Goal: Task Accomplishment & Management: Use online tool/utility

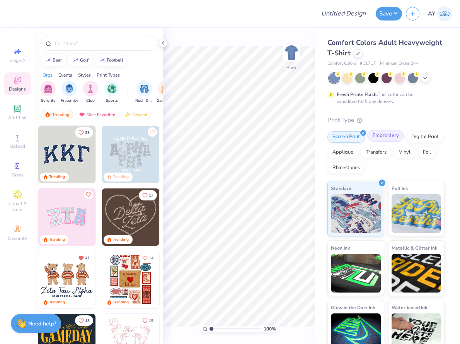
click at [385, 138] on div "Embroidery" at bounding box center [385, 136] width 37 height 12
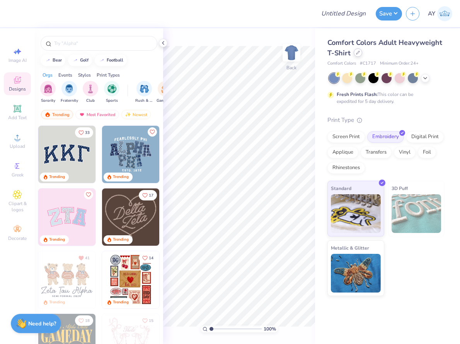
click at [359, 53] on div at bounding box center [358, 52] width 9 height 9
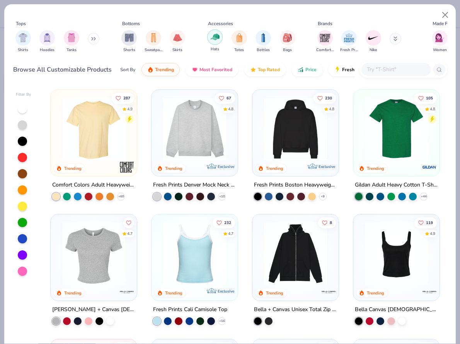
click at [217, 40] on img "filter for Hats" at bounding box center [215, 36] width 9 height 9
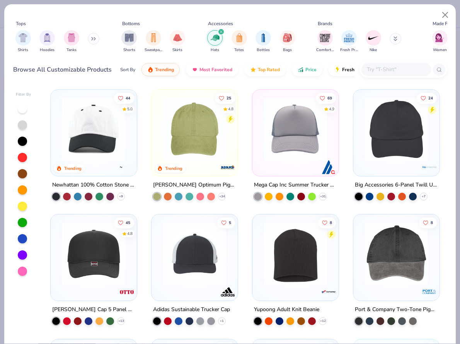
click at [95, 140] on img at bounding box center [93, 128] width 71 height 63
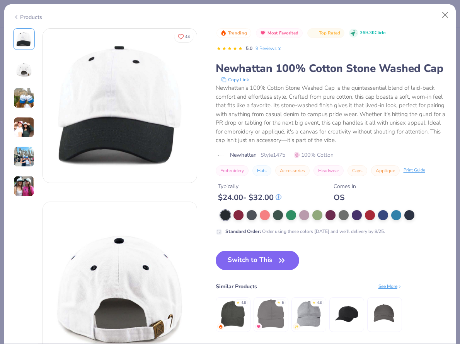
click at [22, 124] on img at bounding box center [24, 127] width 21 height 21
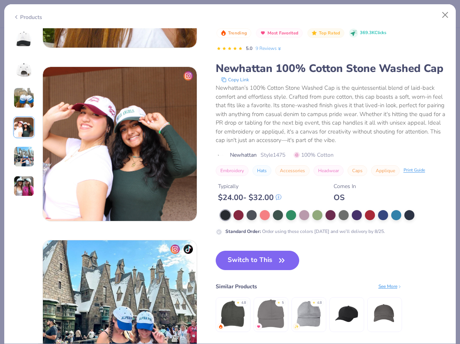
scroll to position [520, 0]
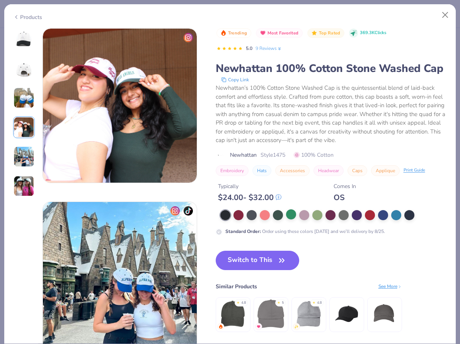
click at [286, 217] on div at bounding box center [291, 214] width 10 height 10
click at [293, 217] on div at bounding box center [291, 215] width 10 height 10
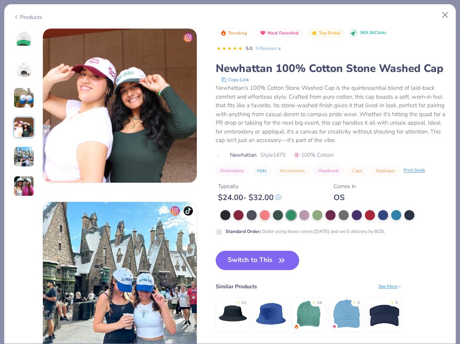
click at [24, 184] on img at bounding box center [24, 186] width 21 height 21
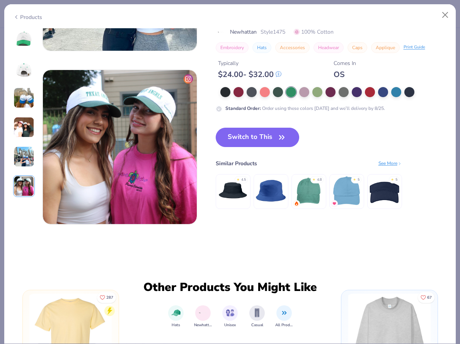
scroll to position [811, 0]
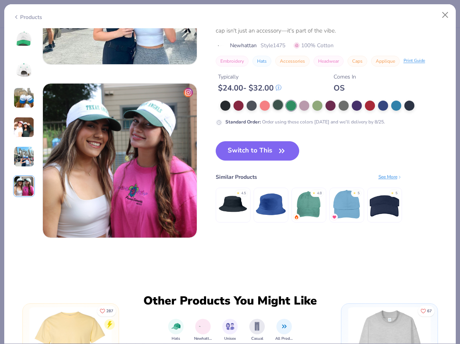
click at [279, 105] on div at bounding box center [278, 105] width 10 height 10
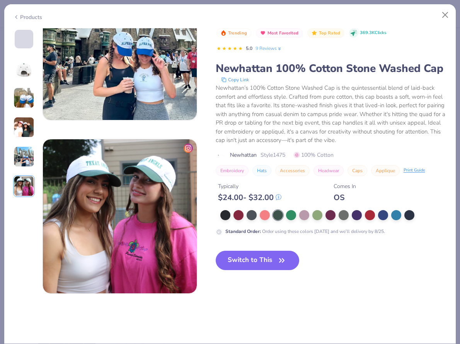
scroll to position [747, 0]
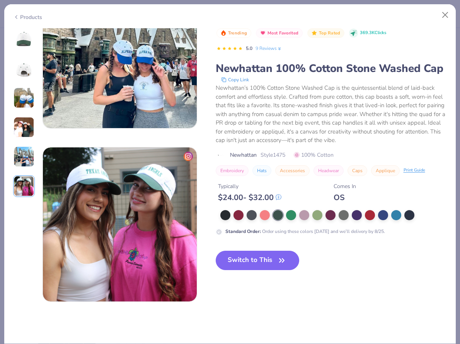
click at [26, 47] on img at bounding box center [24, 39] width 19 height 19
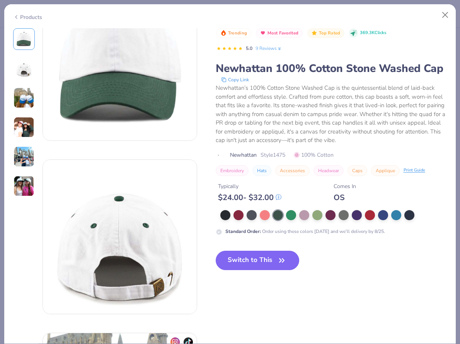
scroll to position [0, 0]
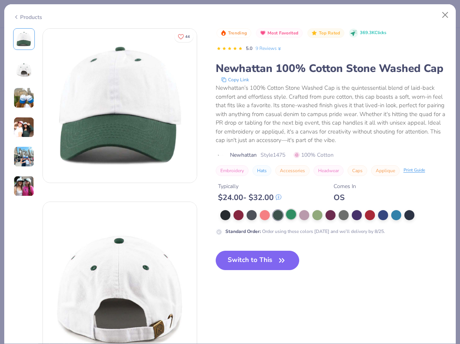
click at [293, 217] on div at bounding box center [291, 214] width 10 height 10
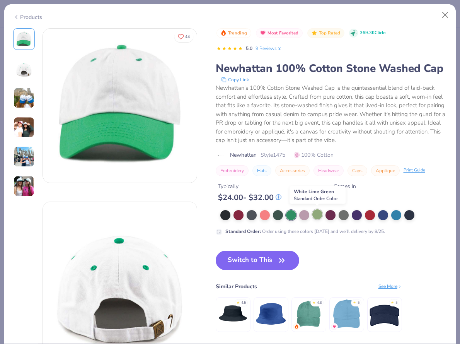
click at [321, 213] on div at bounding box center [317, 214] width 10 height 10
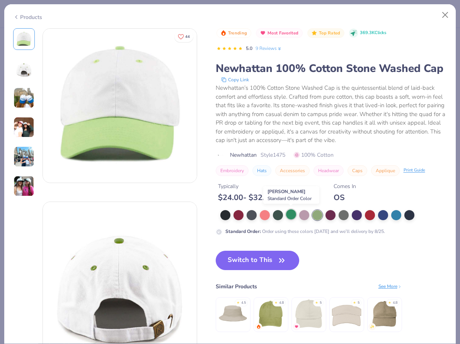
click at [289, 217] on div at bounding box center [291, 214] width 10 height 10
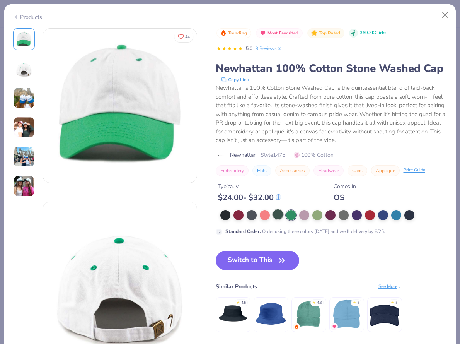
click at [276, 217] on div at bounding box center [278, 214] width 10 height 10
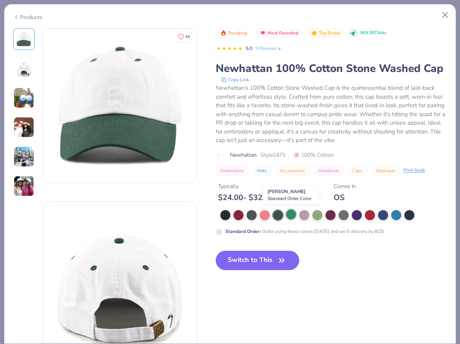
click at [289, 215] on div at bounding box center [291, 214] width 10 height 10
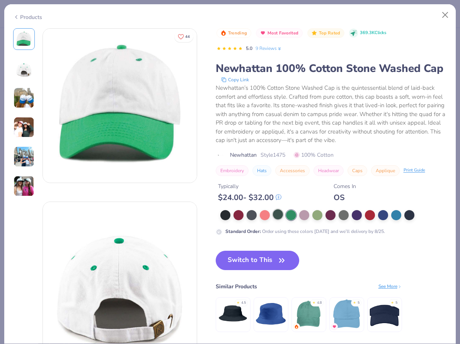
click at [278, 215] on div at bounding box center [278, 214] width 10 height 10
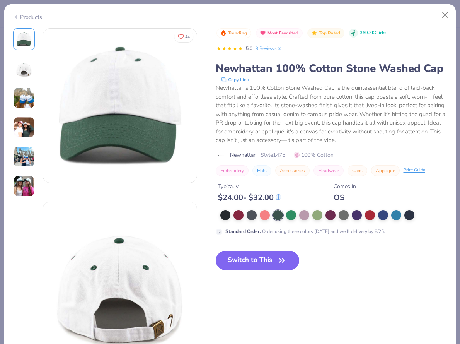
click at [267, 260] on button "Switch to This" at bounding box center [258, 260] width 84 height 19
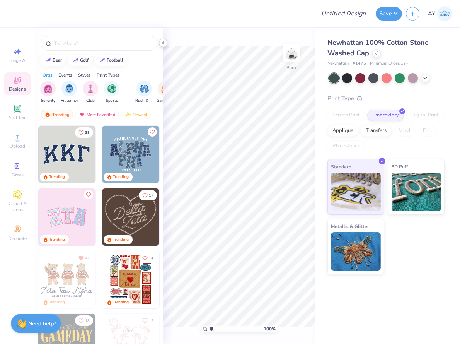
click at [164, 42] on icon at bounding box center [163, 43] width 6 height 6
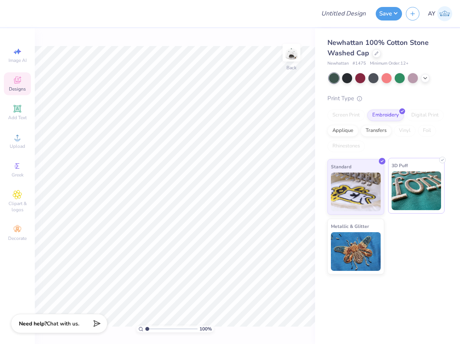
click at [406, 196] on img at bounding box center [417, 190] width 50 height 39
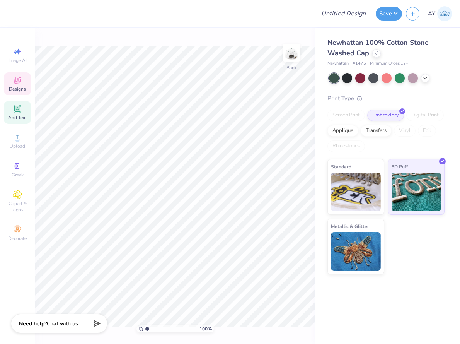
click at [20, 119] on span "Add Text" at bounding box center [17, 117] width 19 height 6
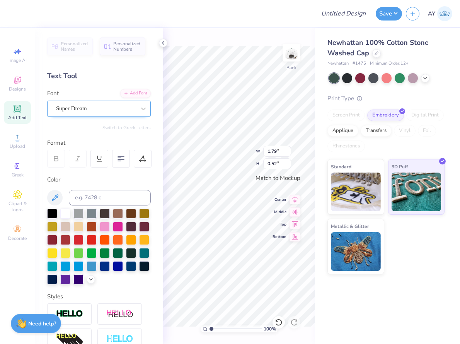
click at [86, 106] on div "Super Dream" at bounding box center [95, 108] width 81 height 12
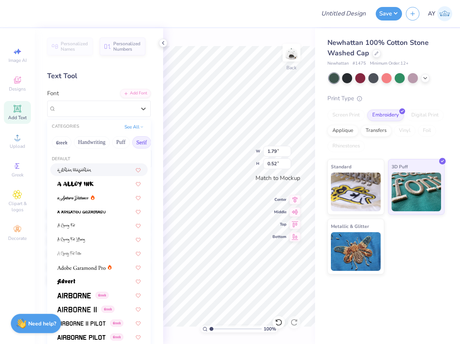
click at [140, 143] on button "Serif" at bounding box center [141, 142] width 19 height 12
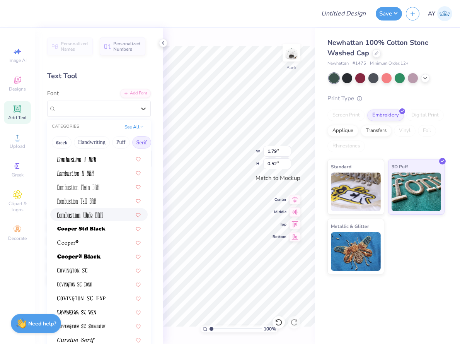
scroll to position [295, 0]
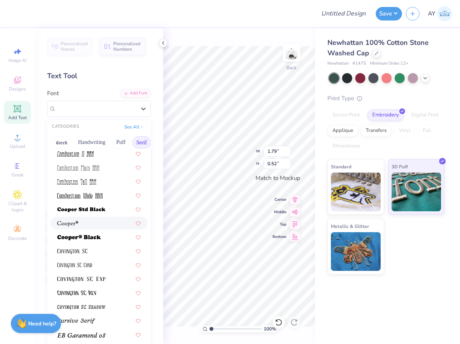
click at [99, 223] on div at bounding box center [99, 223] width 84 height 8
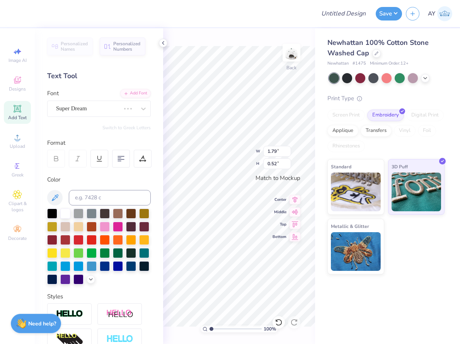
type input "2.01"
type input "0.54"
type textarea "POSI CLUB"
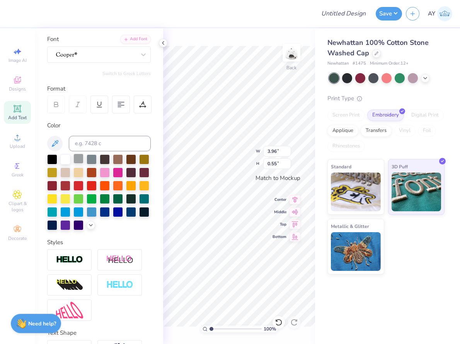
scroll to position [105, 0]
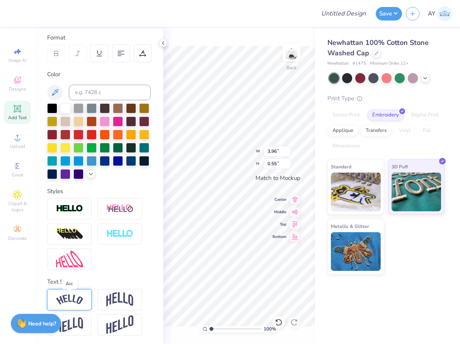
click at [72, 300] on img at bounding box center [69, 299] width 27 height 10
type input "4.61"
type input "1.09"
click at [113, 297] on img at bounding box center [119, 299] width 27 height 15
type input "3.96"
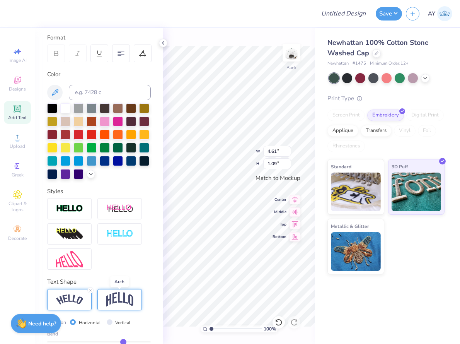
type input "1.32"
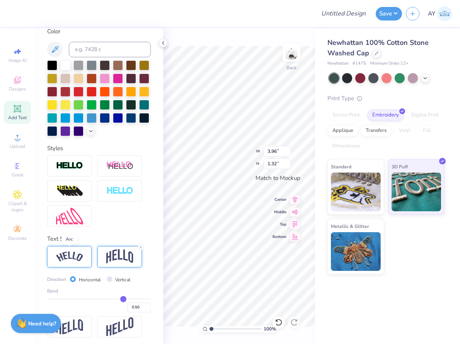
scroll to position [150, 0]
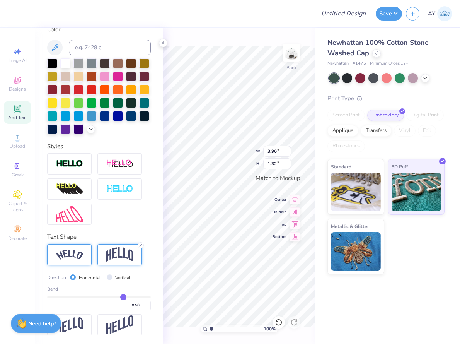
click at [70, 259] on div at bounding box center [69, 254] width 44 height 21
type input "4.61"
type input "1.09"
type input "0.52"
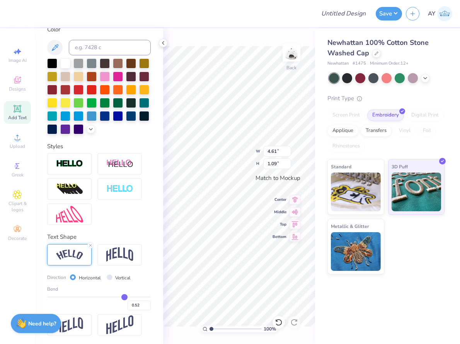
type input "0.5"
type input "0.50"
type input "0.47"
type input "0.46"
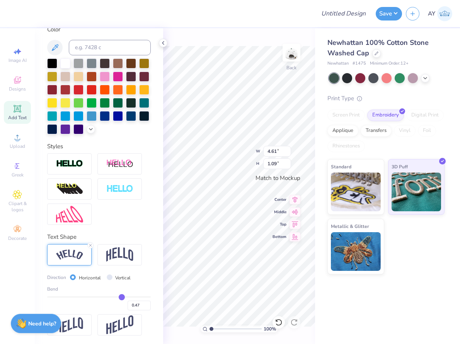
type input "0.46"
type input "0.44"
type input "0.43"
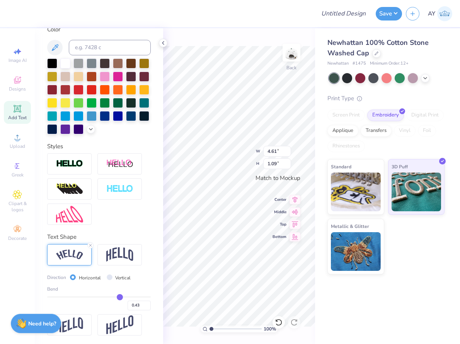
type input "0.42"
type input "0.41"
type input "0.39"
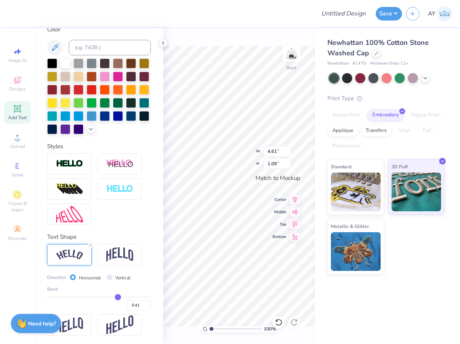
type input "0.39"
type input "0.38"
type input "0.37"
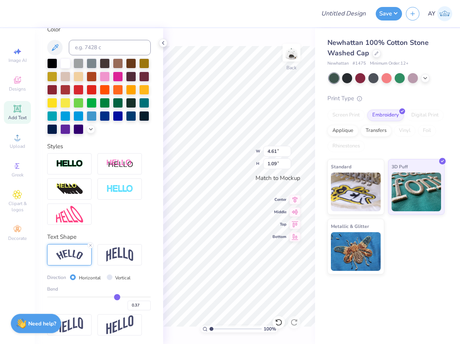
type input "0.36"
type input "0.35"
type input "0.34"
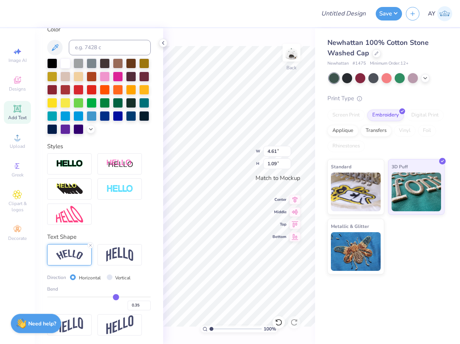
type input "0.34"
type input "0.33"
type input "0.32"
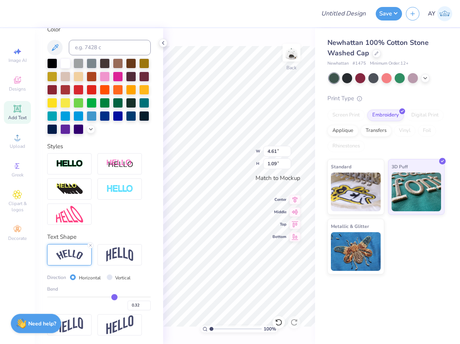
type input "0.31"
type input "0.3"
type input "0.30"
type input "0.29"
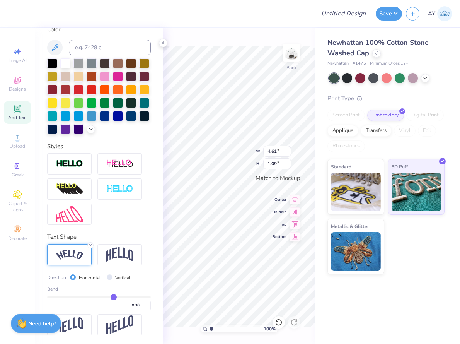
type input "0.29"
type input "0.28"
type input "0.27"
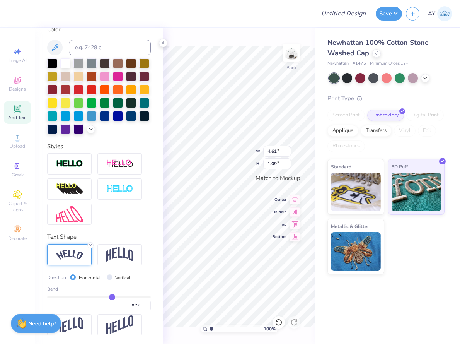
drag, startPoint x: 124, startPoint y: 297, endPoint x: 112, endPoint y: 297, distance: 12.4
type input "0.27"
click at [112, 297] on input "range" at bounding box center [99, 296] width 104 height 1
type input "4.31"
type input "0.69"
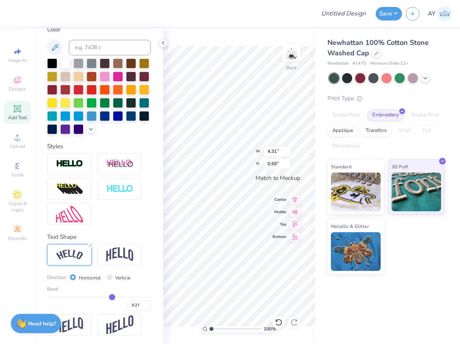
type input "3.35"
type input "0.54"
click at [130, 247] on img at bounding box center [119, 254] width 27 height 15
type input "3.08"
type input "0.73"
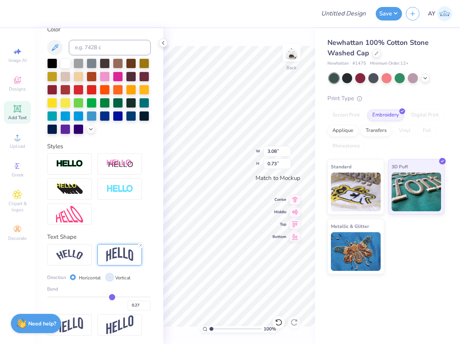
click at [109, 277] on input "Vertical" at bounding box center [110, 277] width 6 height 6
radio input "true"
type input "3.06"
type input "0.43"
click at [74, 276] on input "Horizontal" at bounding box center [73, 277] width 6 height 6
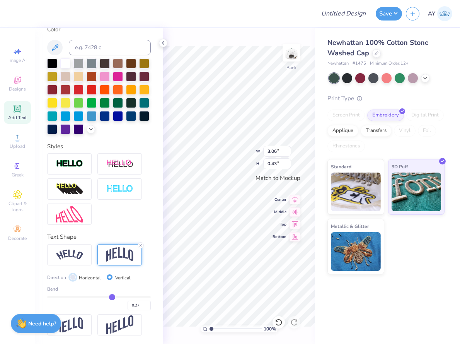
radio input "true"
type input "3.08"
type input "0.73"
type input "0.26"
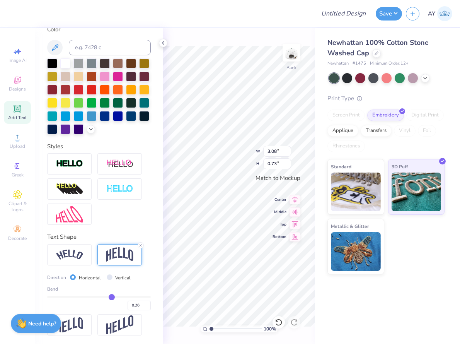
type input "0.25"
type input "0.24"
type input "0.23"
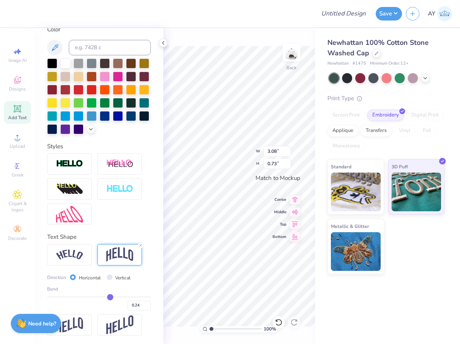
type input "0.23"
type input "0.22"
type input "0.21"
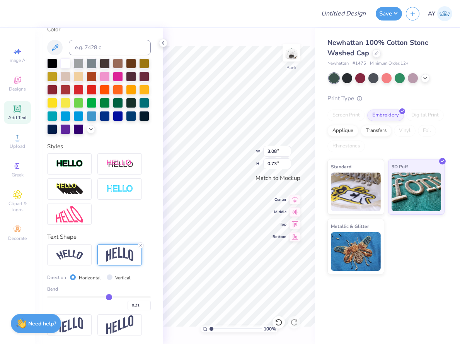
type input "0.2"
type input "0.20"
type input "0.19"
type input "0.2"
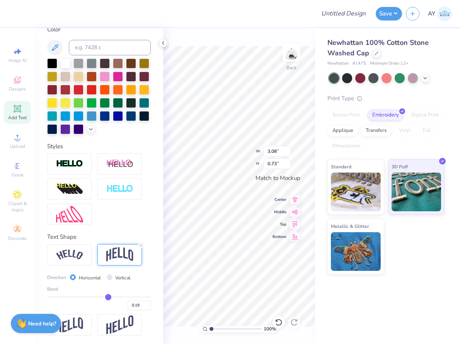
type input "0.20"
type input "0.24"
type input "0.26"
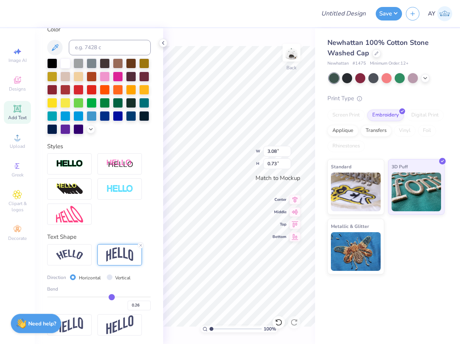
type input "0.29"
type input "0.3"
type input "0.30"
type input "0.32"
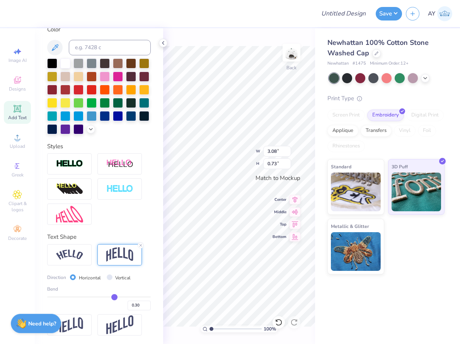
type input "0.32"
type input "0.33"
type input "0.34"
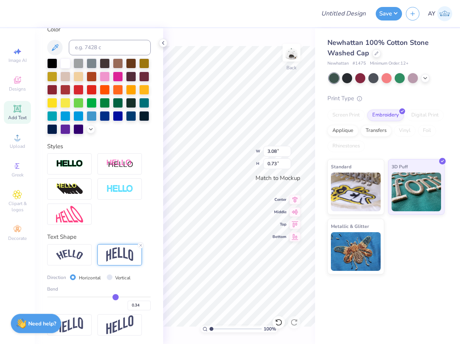
type input "0.35"
drag, startPoint x: 112, startPoint y: 295, endPoint x: 116, endPoint y: 294, distance: 3.9
type input "0.35"
click at [116, 296] on input "range" at bounding box center [99, 296] width 104 height 1
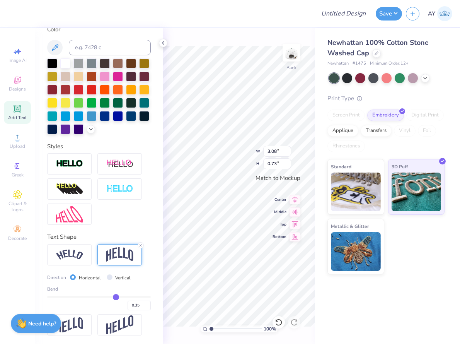
type input "0.83"
click at [73, 255] on img at bounding box center [69, 254] width 27 height 10
type input "3.44"
type input "0.63"
type input "0.36"
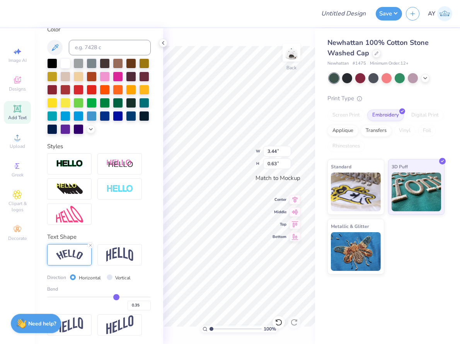
type input "0.36"
type input "0.37"
type input "0.38"
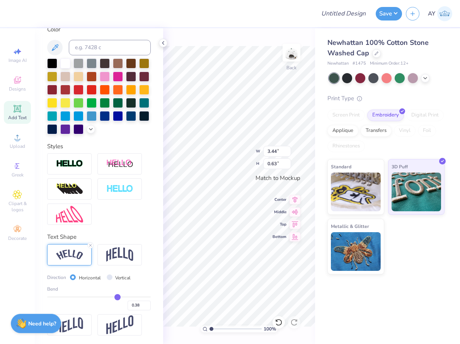
type input "0.39"
type input "0.4"
type input "0.40"
type input "0.41"
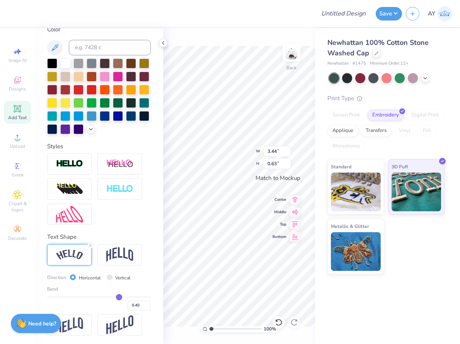
type input "0.41"
type input "0.42"
type input "0.43"
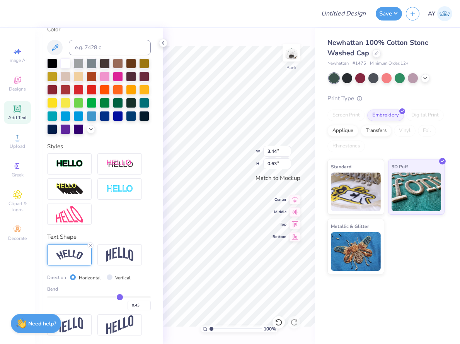
type input "0.44"
type input "0.45"
type input "0.46"
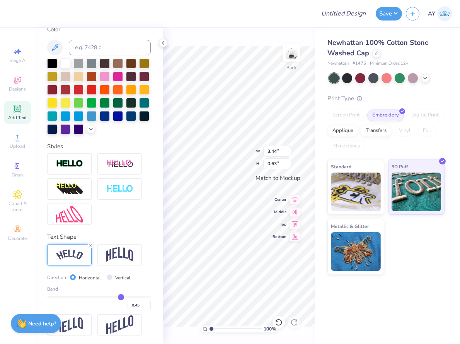
type input "0.46"
drag, startPoint x: 116, startPoint y: 296, endPoint x: 121, endPoint y: 296, distance: 5.0
type input "0.46"
click at [121, 296] on input "range" at bounding box center [99, 296] width 104 height 1
type input "3.55"
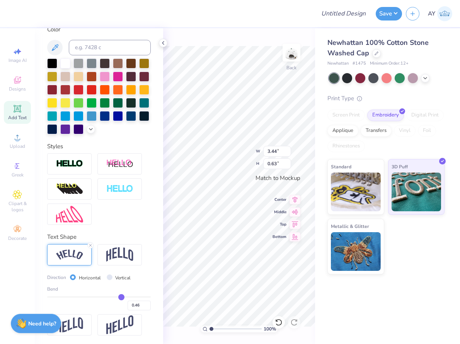
type input "0.78"
type input "0.45"
type input "0.46"
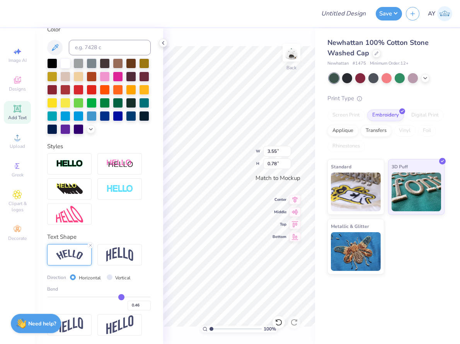
type input "0.47"
type input "0.48"
type input "0.49"
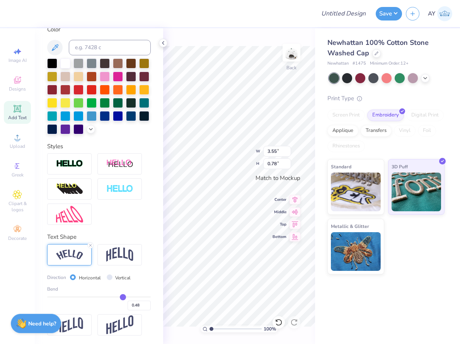
type input "0.49"
click at [123, 296] on input "range" at bounding box center [99, 296] width 104 height 1
type input "3.58"
type input "0.83"
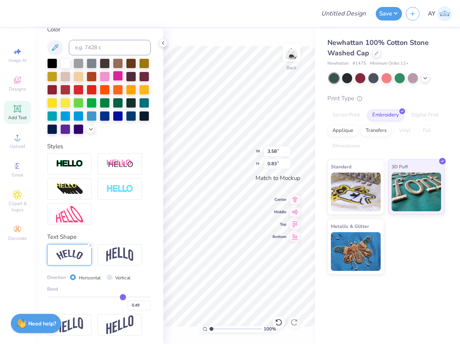
click at [119, 74] on div at bounding box center [118, 76] width 10 height 10
click at [106, 74] on div at bounding box center [105, 76] width 10 height 10
click at [89, 131] on div at bounding box center [99, 96] width 104 height 76
click at [92, 127] on icon at bounding box center [91, 128] width 6 height 6
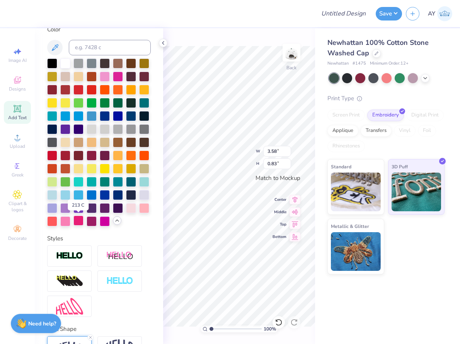
click at [77, 218] on div at bounding box center [78, 220] width 10 height 10
click at [119, 75] on div at bounding box center [118, 76] width 10 height 10
click at [66, 220] on div at bounding box center [65, 220] width 10 height 10
click at [107, 75] on div at bounding box center [105, 76] width 10 height 10
click at [68, 218] on div at bounding box center [65, 220] width 10 height 10
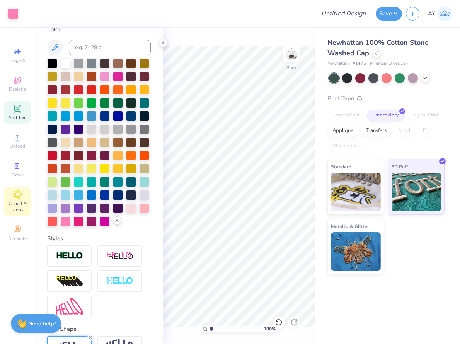
click at [19, 191] on icon at bounding box center [17, 194] width 9 height 9
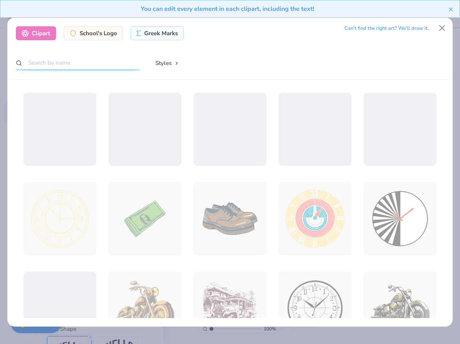
click at [119, 63] on input "text" at bounding box center [78, 63] width 124 height 14
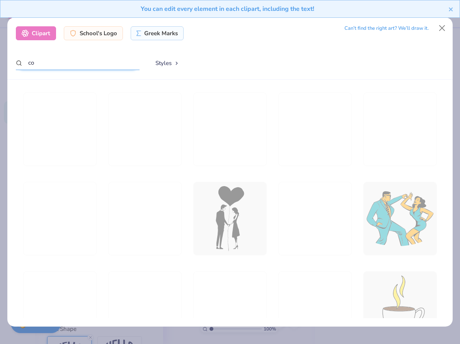
type input "c"
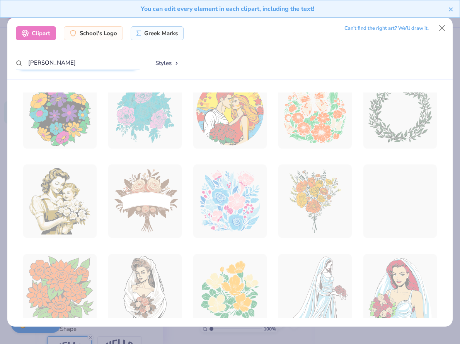
scroll to position [15, 0]
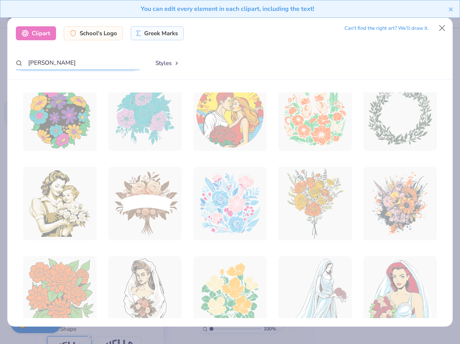
type input "[PERSON_NAME]"
click at [321, 208] on div at bounding box center [315, 203] width 81 height 81
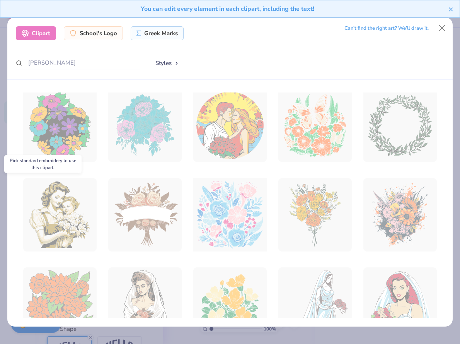
scroll to position [0, 0]
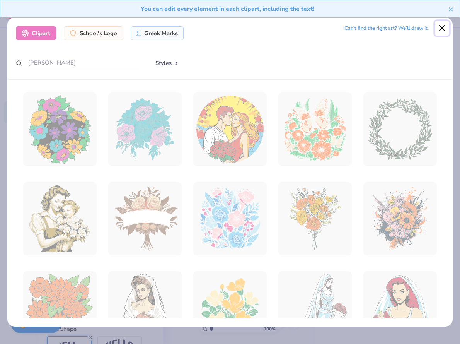
click at [444, 27] on button "Close" at bounding box center [442, 28] width 15 height 15
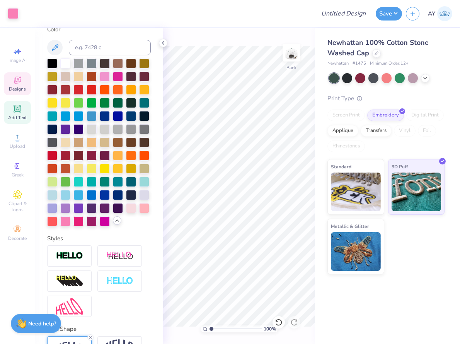
click at [19, 89] on span "Designs" at bounding box center [17, 89] width 17 height 6
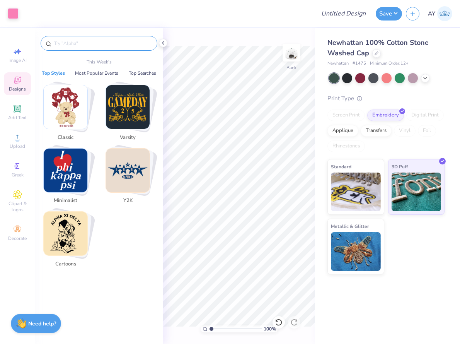
click at [90, 42] on input "text" at bounding box center [102, 43] width 99 height 8
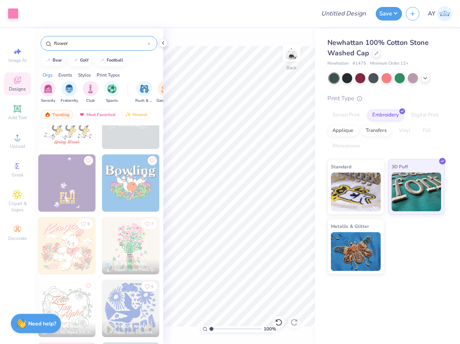
scroll to position [868, 0]
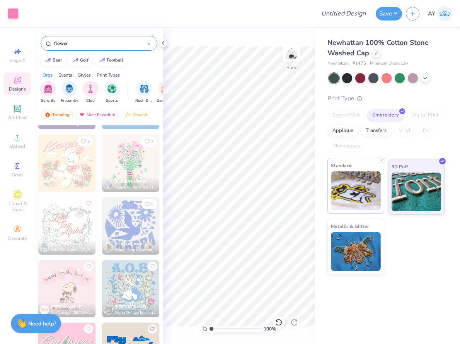
type input "flower"
click at [354, 195] on img at bounding box center [356, 190] width 50 height 39
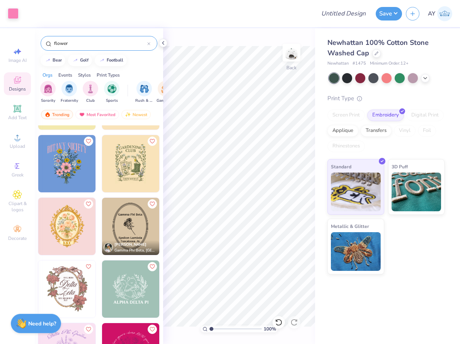
scroll to position [1406, 0]
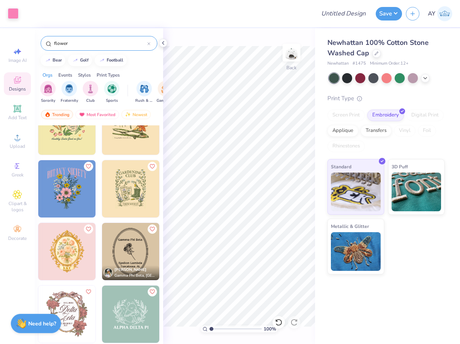
click at [75, 188] on img at bounding box center [66, 188] width 57 height 57
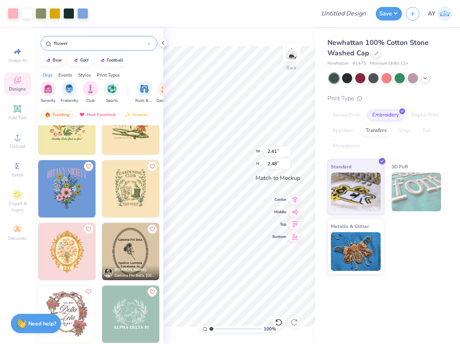
type input "1.46"
type input "1.50"
drag, startPoint x: 210, startPoint y: 329, endPoint x: 221, endPoint y: 329, distance: 10.8
click at [221, 329] on input "range" at bounding box center [236, 328] width 52 height 7
click at [215, 327] on input "range" at bounding box center [236, 328] width 52 height 7
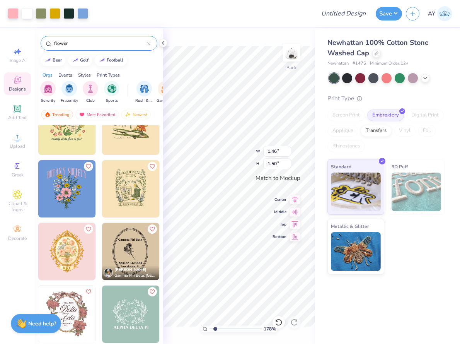
type input "3.36"
click at [224, 329] on input "range" at bounding box center [236, 328] width 52 height 7
click at [224, 328] on input "range" at bounding box center [236, 328] width 52 height 7
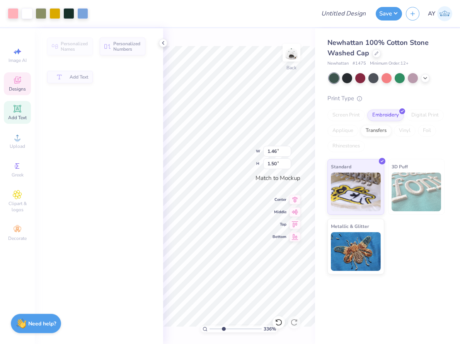
type input "3.58"
type input "0.83"
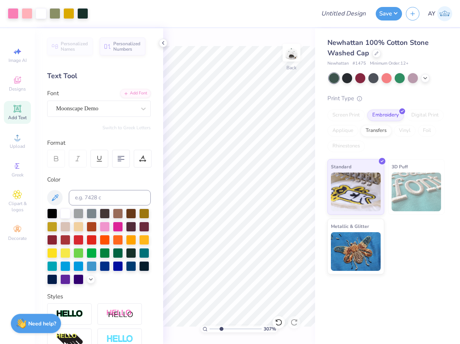
click at [221, 330] on input "range" at bounding box center [236, 328] width 52 height 7
drag, startPoint x: 221, startPoint y: 330, endPoint x: 209, endPoint y: 330, distance: 12.4
click at [210, 330] on input "range" at bounding box center [236, 328] width 52 height 7
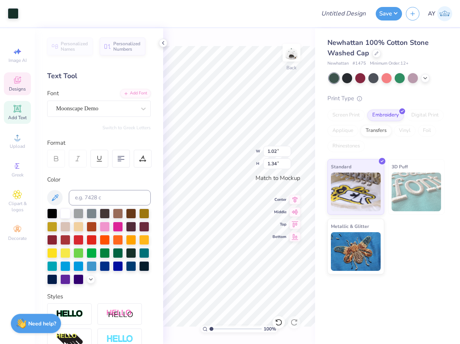
click at [278, 324] on icon at bounding box center [279, 322] width 8 height 8
click at [279, 323] on icon at bounding box center [279, 322] width 8 height 8
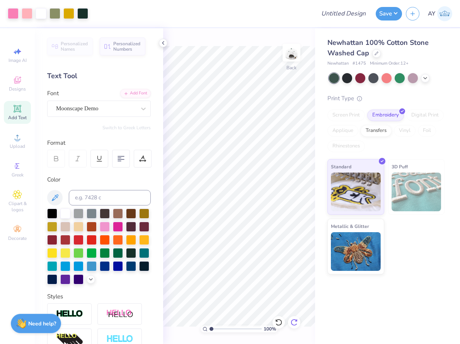
click at [294, 321] on icon at bounding box center [294, 322] width 8 height 8
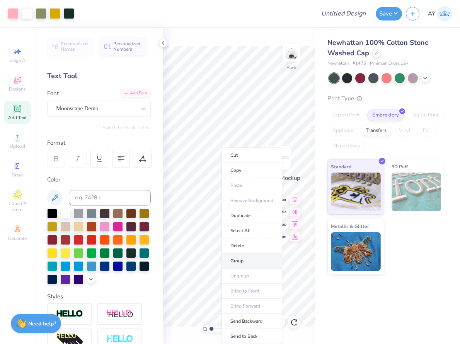
click at [243, 256] on li "Group" at bounding box center [252, 260] width 61 height 15
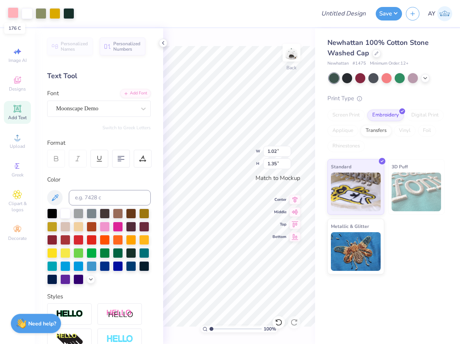
click at [13, 14] on div at bounding box center [13, 12] width 11 height 11
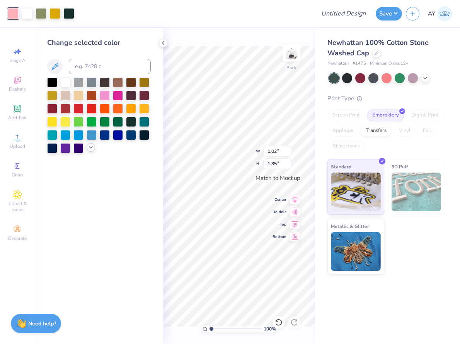
click at [91, 145] on icon at bounding box center [91, 147] width 6 height 6
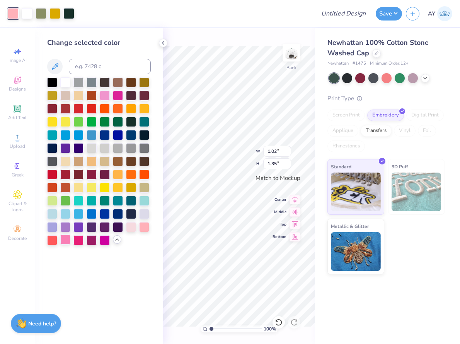
click at [65, 237] on div at bounding box center [65, 239] width 10 height 10
click at [65, 239] on div at bounding box center [65, 239] width 10 height 10
click at [129, 227] on div at bounding box center [131, 226] width 10 height 10
click at [53, 14] on div at bounding box center [54, 12] width 11 height 11
click at [65, 213] on div at bounding box center [65, 213] width 10 height 10
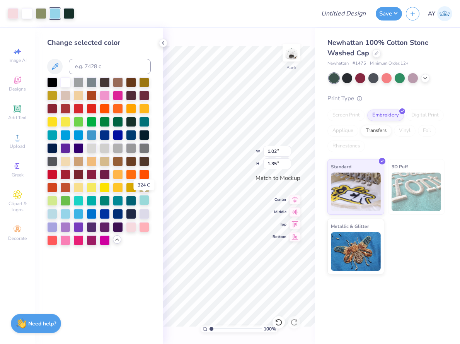
click at [146, 199] on div at bounding box center [144, 200] width 10 height 10
click at [28, 12] on div at bounding box center [27, 12] width 11 height 11
click at [48, 83] on div at bounding box center [52, 82] width 10 height 10
drag, startPoint x: 212, startPoint y: 328, endPoint x: 222, endPoint y: 329, distance: 10.5
click at [222, 329] on input "range" at bounding box center [236, 328] width 52 height 7
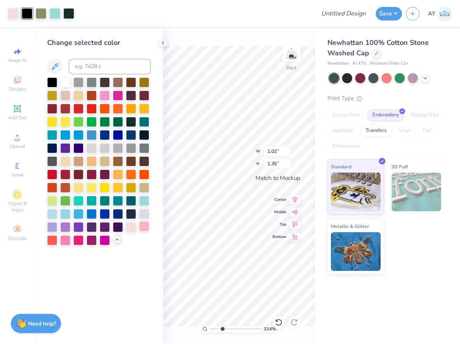
click at [142, 225] on div at bounding box center [144, 226] width 10 height 10
click at [118, 171] on div at bounding box center [118, 174] width 10 height 10
drag, startPoint x: 222, startPoint y: 330, endPoint x: 215, endPoint y: 330, distance: 6.2
click at [215, 330] on input "range" at bounding box center [236, 328] width 52 height 7
click at [78, 186] on div at bounding box center [78, 187] width 10 height 10
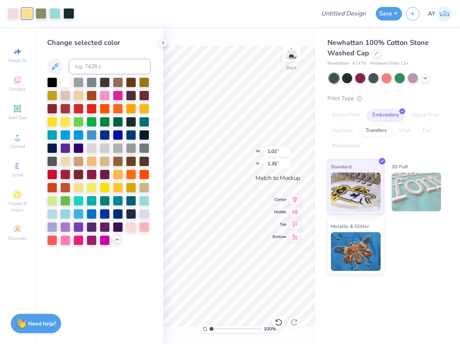
drag, startPoint x: 215, startPoint y: 329, endPoint x: 199, endPoint y: 332, distance: 16.8
type input "1"
click at [210, 332] on input "range" at bounding box center [236, 328] width 52 height 7
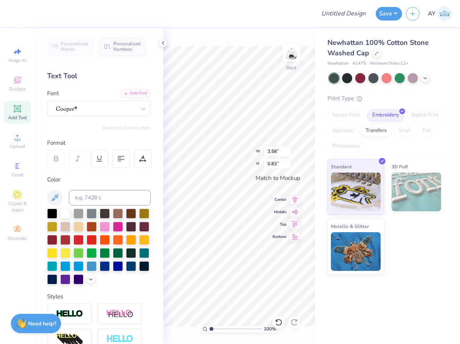
click at [17, 115] on span "Add Text" at bounding box center [17, 117] width 19 height 6
type input "1.79"
type input "0.52"
click at [102, 107] on div "Super Dream" at bounding box center [95, 108] width 81 height 12
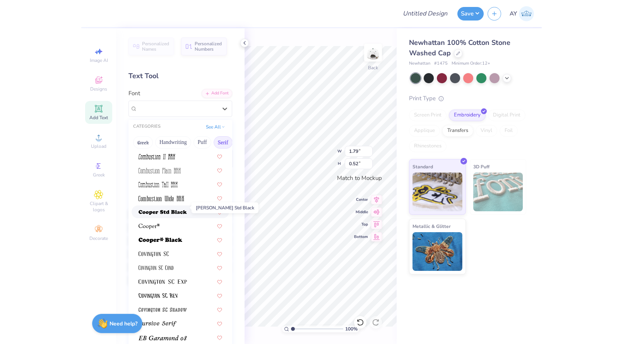
scroll to position [296, 0]
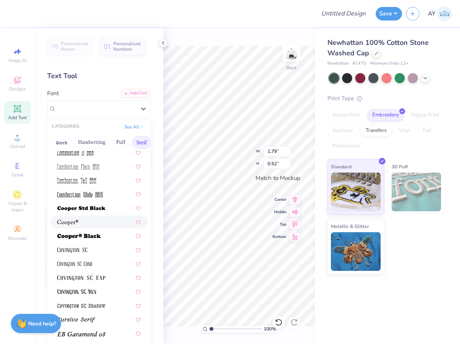
click at [89, 220] on div at bounding box center [99, 222] width 84 height 8
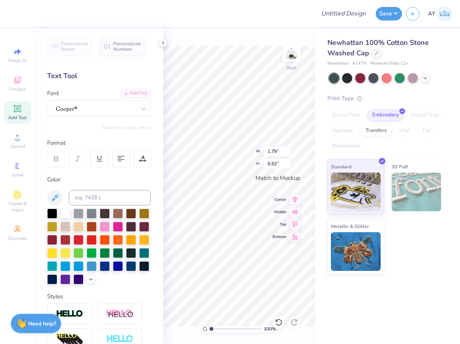
type input "2.01"
type input "0.54"
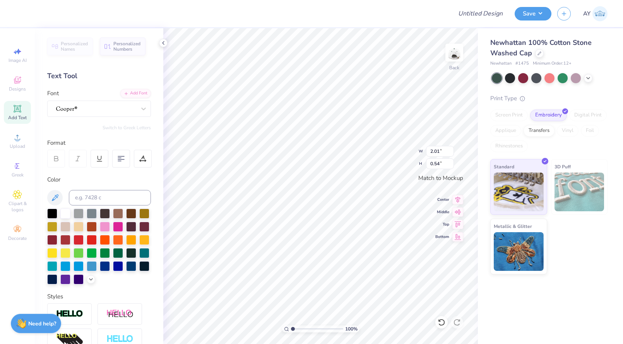
type textarea "est."
type input "3.58"
type input "0.83"
type input "2.90"
type input "0.67"
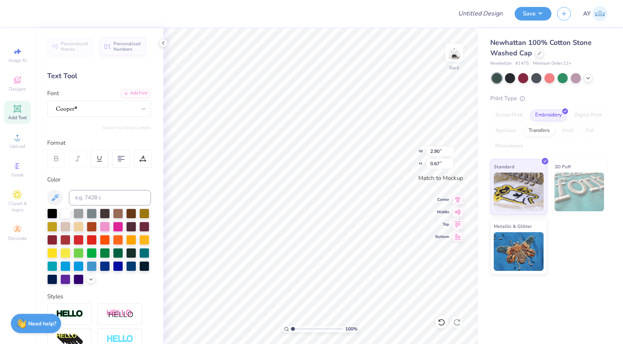
type input "0.56"
type input "0.22"
type textarea "2022"
type input "0.72"
type input "0.25"
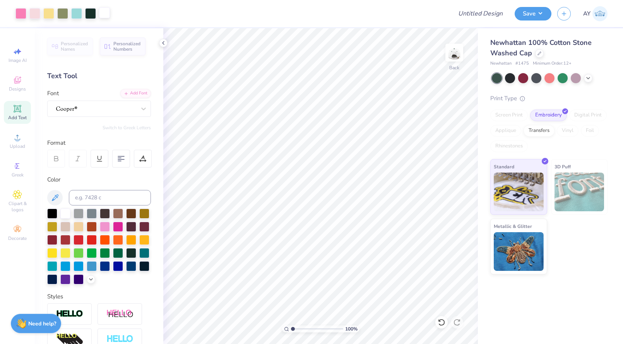
click at [108, 12] on div at bounding box center [104, 12] width 11 height 11
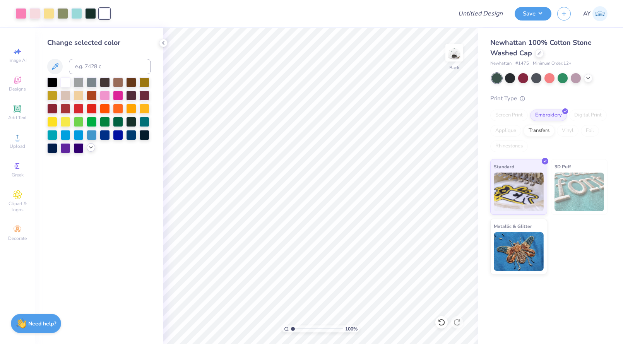
click at [93, 148] on icon at bounding box center [91, 147] width 6 height 6
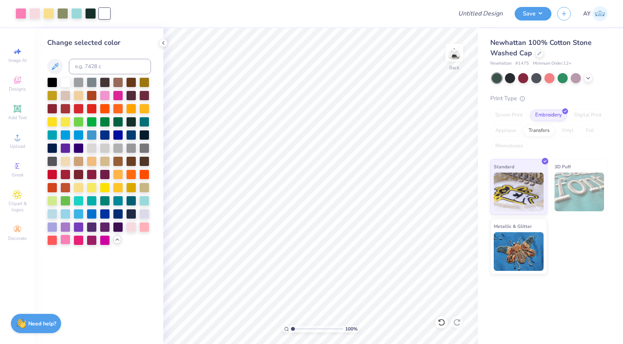
click at [67, 239] on div at bounding box center [65, 239] width 10 height 10
click at [20, 117] on span "Add Text" at bounding box center [17, 117] width 19 height 6
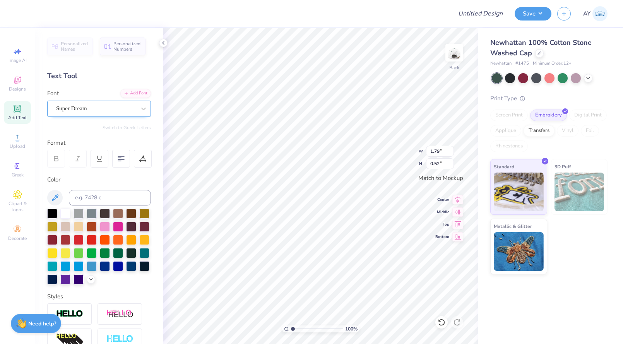
click at [93, 108] on div "Super Dream" at bounding box center [95, 108] width 81 height 12
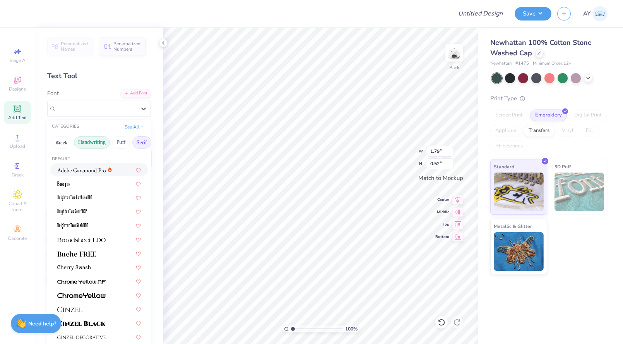
click at [87, 143] on button "Handwriting" at bounding box center [92, 142] width 36 height 12
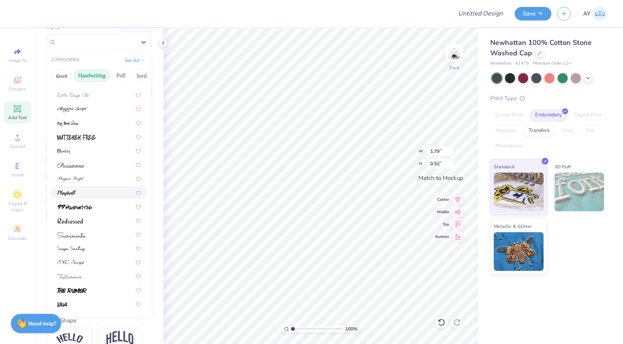
scroll to position [71, 0]
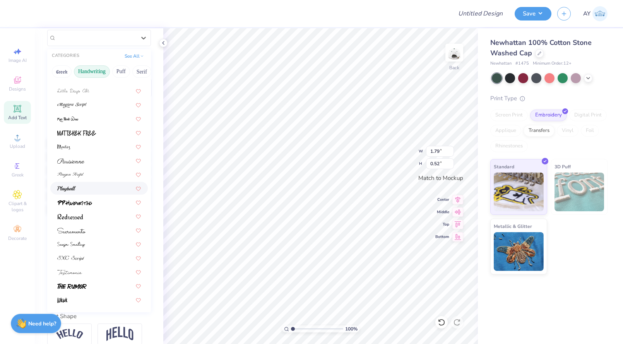
click at [103, 188] on div at bounding box center [99, 188] width 84 height 8
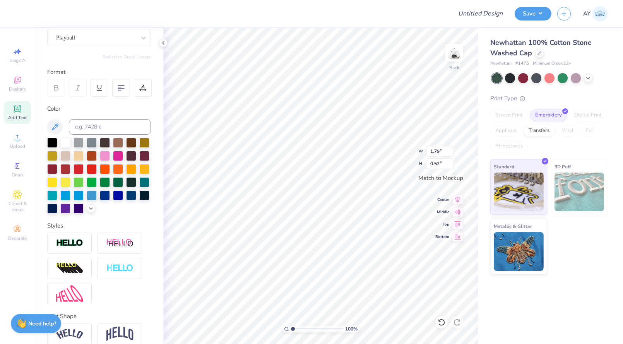
type input "2.02"
type input "0.54"
type textarea "[GEOGRAPHIC_DATA]"
type input "2.62"
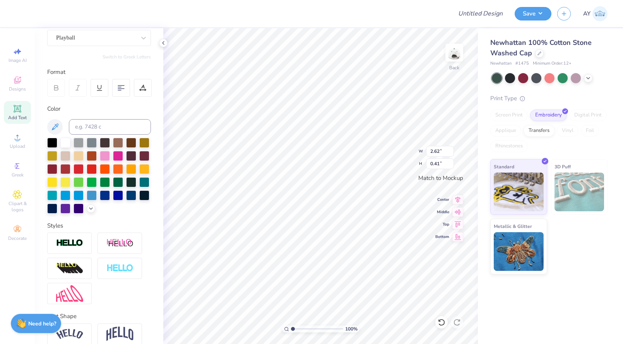
type input "0.41"
click at [104, 17] on div at bounding box center [104, 12] width 11 height 11
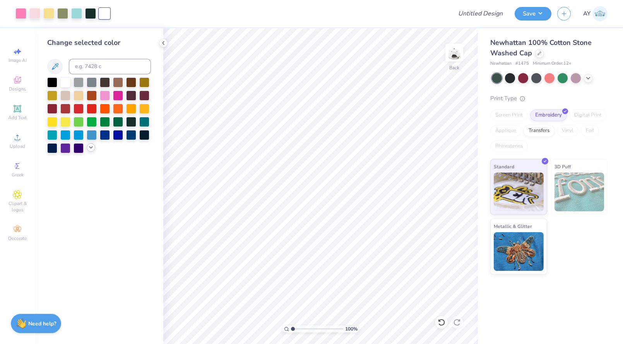
click at [91, 145] on icon at bounding box center [91, 147] width 6 height 6
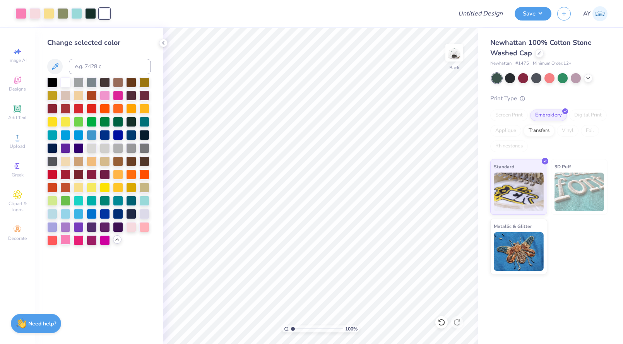
click at [66, 243] on div at bounding box center [65, 239] width 10 height 10
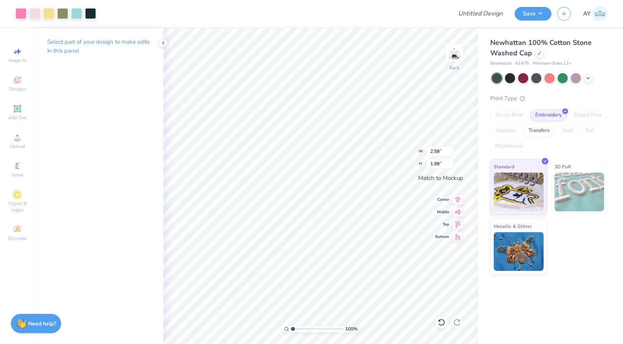
type input "2.58"
type input "1.98"
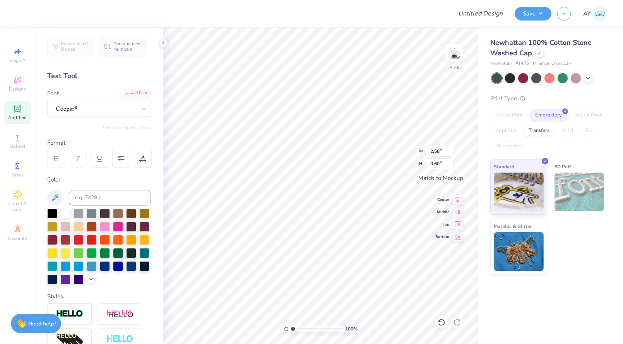
scroll to position [105, 0]
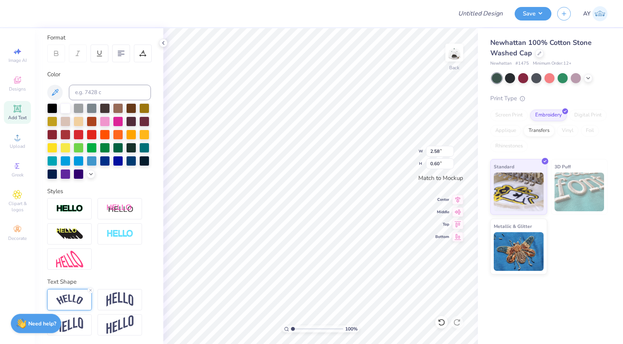
click at [77, 304] on div at bounding box center [69, 299] width 44 height 21
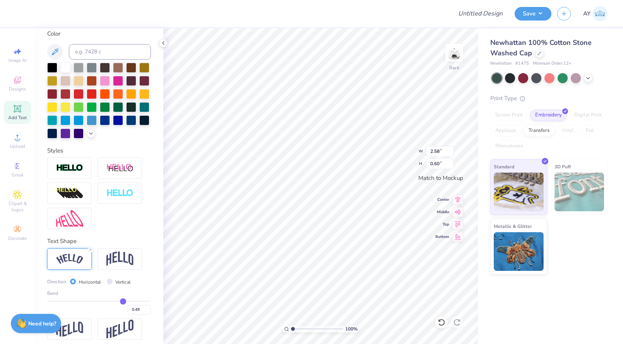
scroll to position [150, 0]
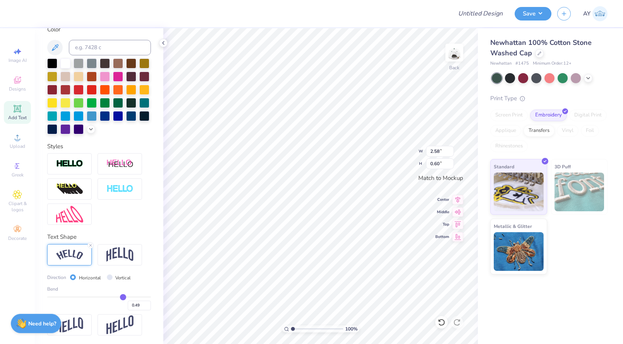
type input "0.52"
type input "0.54"
type input "0.55"
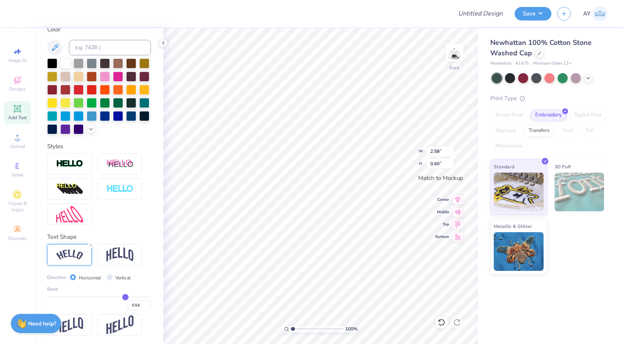
type input "0.55"
type input "0.56"
type input "0.57"
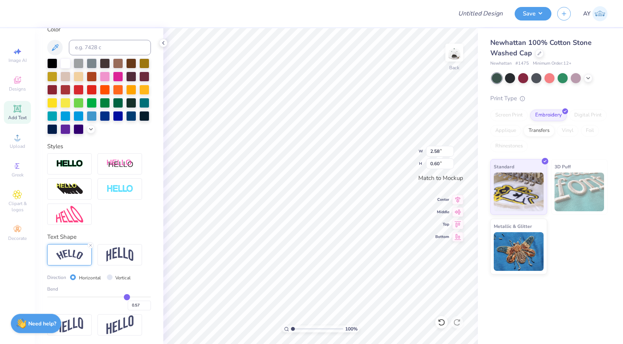
type input "0.58"
type input "0.59"
type input "0.6"
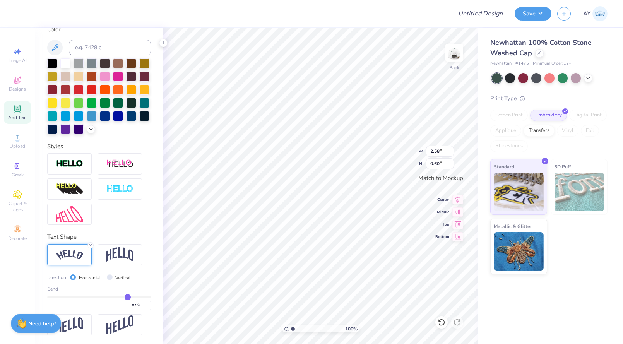
type input "0.60"
type input "0.61"
type input "0.62"
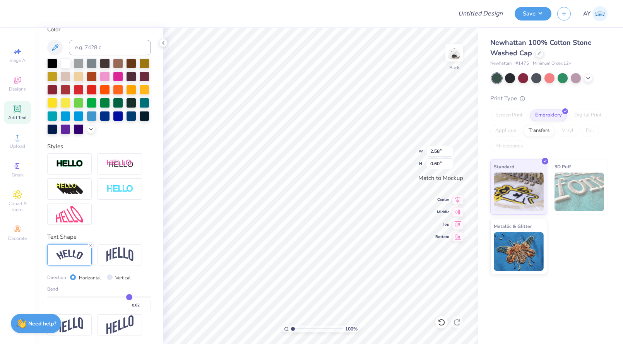
type input "0.63"
type input "0.64"
type input "0.65"
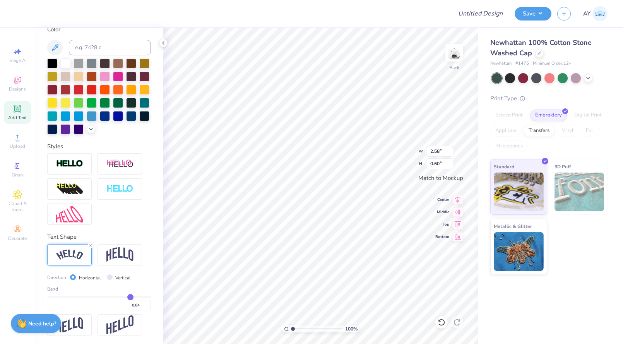
type input "0.65"
type input "0.66"
type input "0.67"
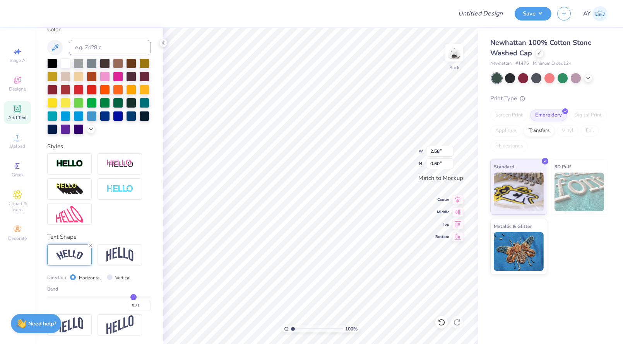
drag, startPoint x: 124, startPoint y: 295, endPoint x: 133, endPoint y: 295, distance: 9.3
click at [133, 296] on input "range" at bounding box center [99, 296] width 104 height 1
drag, startPoint x: 132, startPoint y: 294, endPoint x: 127, endPoint y: 294, distance: 5.4
click at [127, 296] on input "range" at bounding box center [99, 296] width 104 height 1
click at [122, 258] on img at bounding box center [119, 254] width 27 height 15
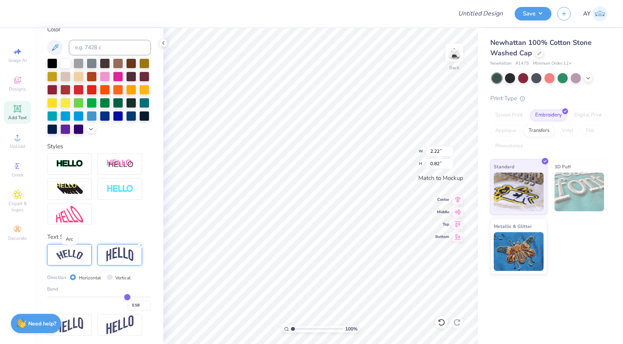
click at [67, 256] on img at bounding box center [69, 254] width 27 height 10
click at [123, 296] on input "range" at bounding box center [99, 296] width 104 height 1
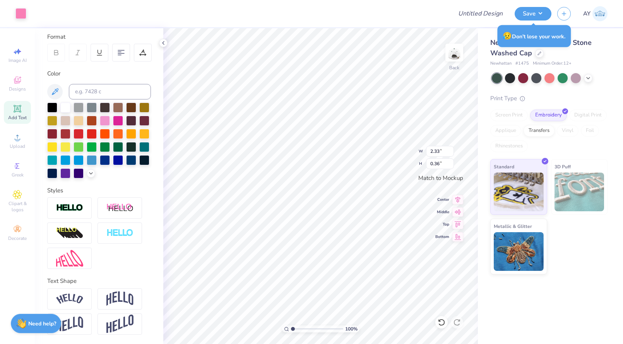
scroll to position [105, 0]
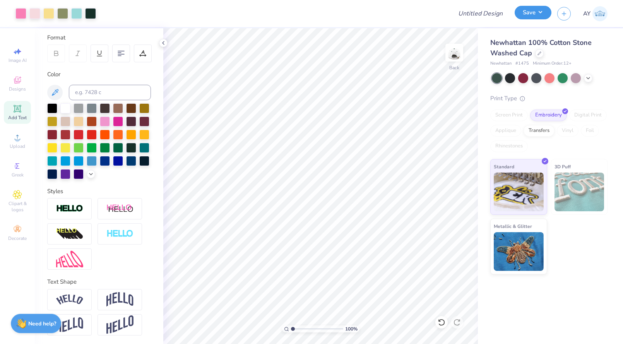
click at [525, 15] on button "Save" at bounding box center [532, 13] width 37 height 14
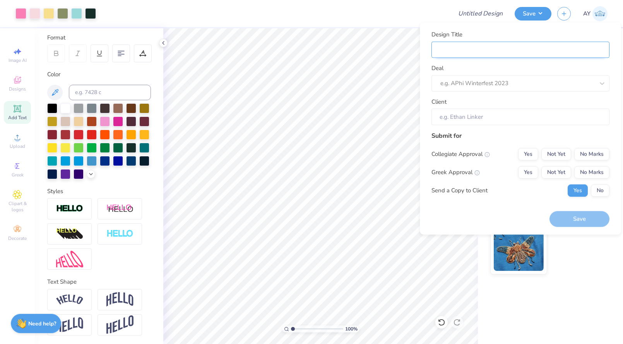
click at [471, 53] on input "Design Title" at bounding box center [520, 49] width 178 height 17
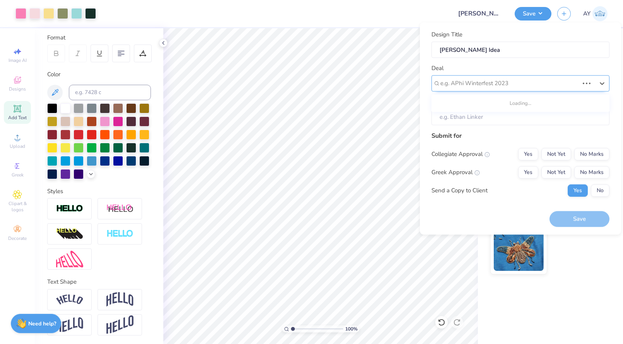
click at [469, 79] on div at bounding box center [509, 83] width 138 height 10
click at [469, 99] on div "Positiviy Club Fall Merch" at bounding box center [520, 103] width 172 height 13
click at [606, 191] on button "No" at bounding box center [599, 190] width 19 height 12
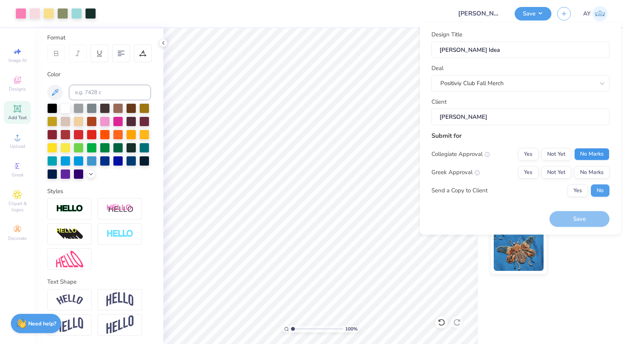
click at [591, 154] on button "No Marks" at bounding box center [591, 154] width 35 height 12
click at [591, 166] on button "No Marks" at bounding box center [591, 172] width 35 height 12
click at [546, 159] on button "Not Yet" at bounding box center [556, 154] width 30 height 12
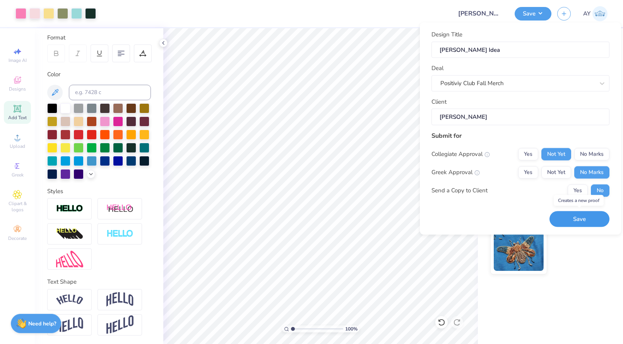
click at [567, 215] on button "Save" at bounding box center [579, 219] width 60 height 16
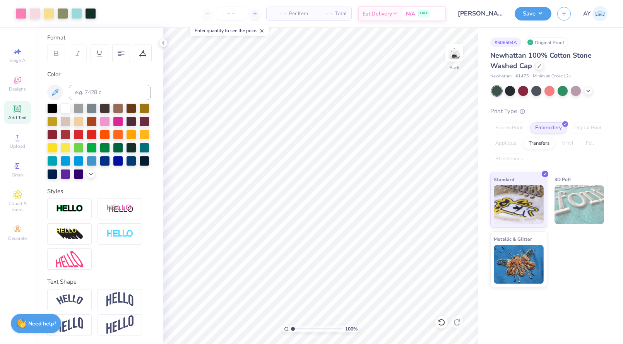
click at [239, 20] on div "– – Per Item – – Total Est. Delivery N/A FREE" at bounding box center [274, 13] width 344 height 27
click at [239, 16] on input "number" at bounding box center [231, 14] width 30 height 14
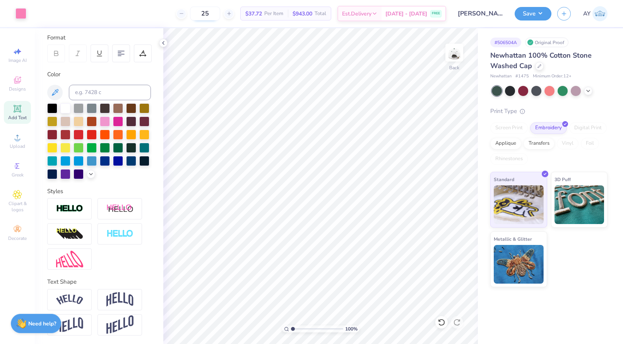
click at [220, 11] on input "25" at bounding box center [205, 14] width 30 height 14
click at [19, 196] on icon at bounding box center [17, 194] width 9 height 9
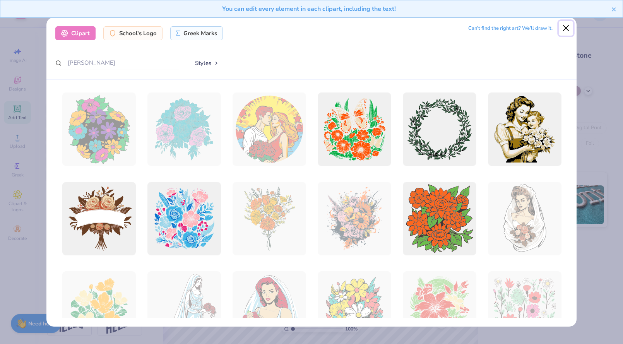
click at [564, 26] on button "Close" at bounding box center [565, 28] width 15 height 15
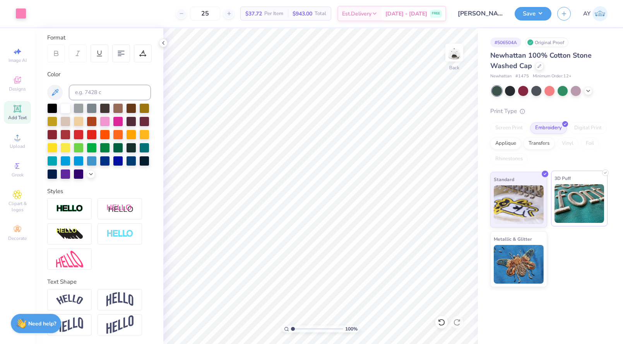
click at [560, 193] on img at bounding box center [579, 203] width 50 height 39
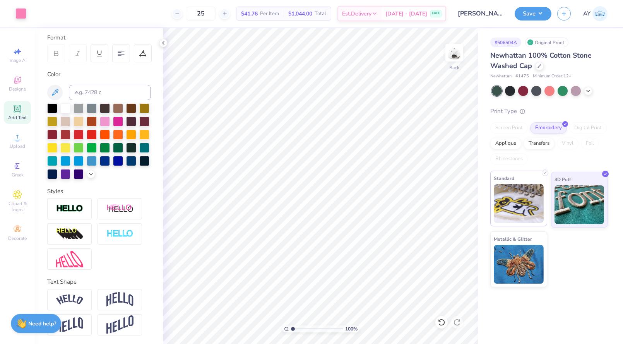
click at [532, 205] on img at bounding box center [518, 203] width 50 height 39
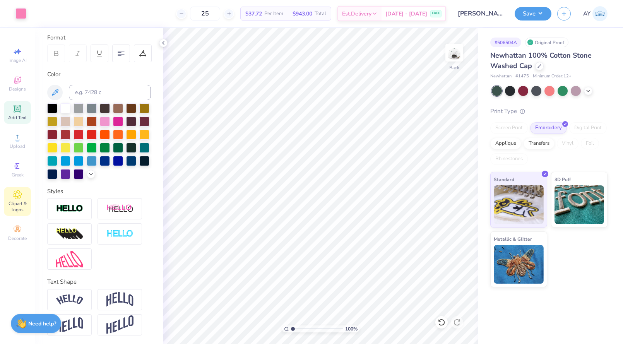
click at [18, 196] on icon at bounding box center [17, 195] width 4 height 4
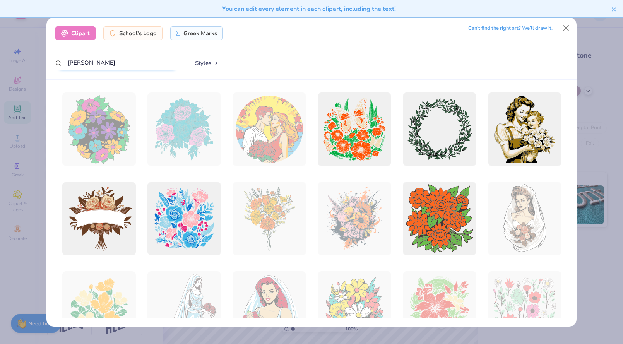
click at [143, 63] on input "[PERSON_NAME]" at bounding box center [117, 63] width 124 height 14
drag, startPoint x: 143, startPoint y: 63, endPoint x: 58, endPoint y: 61, distance: 85.5
click at [58, 61] on div "[PERSON_NAME]" at bounding box center [117, 63] width 124 height 15
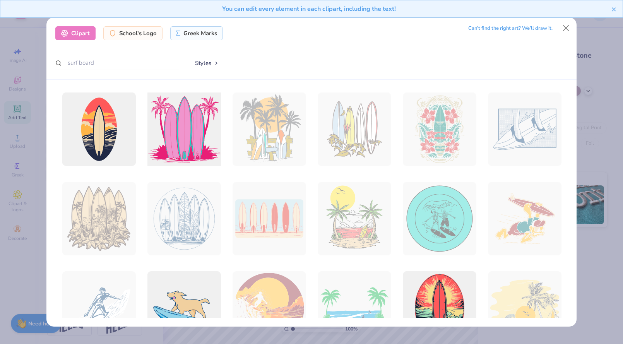
click at [198, 144] on div at bounding box center [183, 129] width 81 height 81
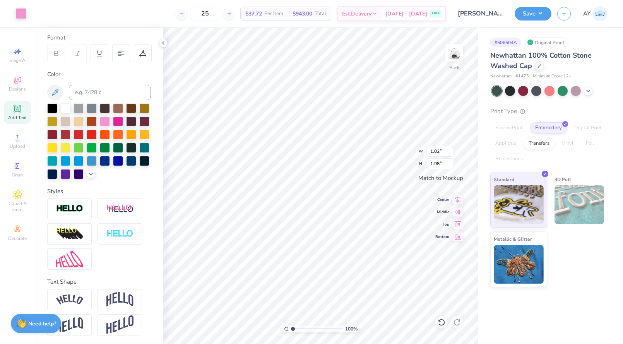
click at [444, 323] on icon at bounding box center [441, 322] width 7 height 7
click at [442, 324] on icon at bounding box center [441, 322] width 8 height 8
click at [441, 321] on icon at bounding box center [441, 322] width 8 height 8
drag, startPoint x: 294, startPoint y: 329, endPoint x: 305, endPoint y: 325, distance: 11.4
click at [305, 325] on input "range" at bounding box center [317, 328] width 52 height 7
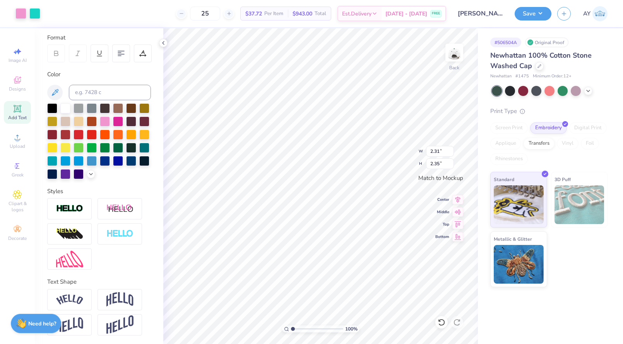
drag, startPoint x: 304, startPoint y: 330, endPoint x: 292, endPoint y: 331, distance: 11.7
click at [292, 331] on input "range" at bounding box center [317, 328] width 52 height 7
drag, startPoint x: 292, startPoint y: 326, endPoint x: 298, endPoint y: 326, distance: 5.8
click at [298, 326] on input "range" at bounding box center [317, 328] width 52 height 7
click at [36, 14] on div at bounding box center [34, 12] width 11 height 11
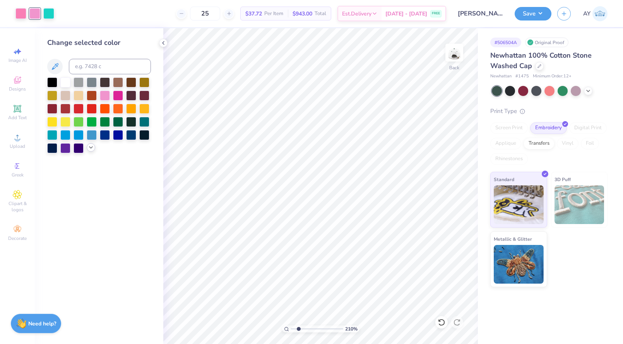
click at [90, 145] on icon at bounding box center [91, 147] width 6 height 6
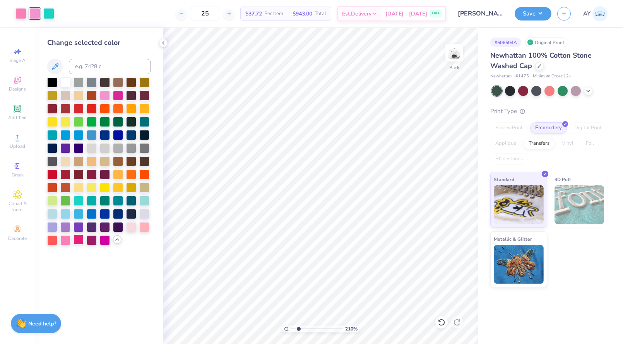
click at [77, 239] on div at bounding box center [78, 239] width 10 height 10
click at [63, 237] on div at bounding box center [65, 239] width 10 height 10
click at [36, 9] on div at bounding box center [34, 12] width 11 height 11
click at [106, 123] on div at bounding box center [105, 121] width 10 height 10
click at [77, 238] on div at bounding box center [78, 239] width 10 height 10
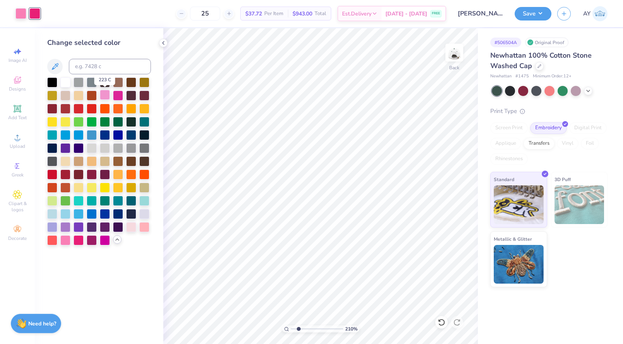
click at [104, 93] on div at bounding box center [105, 95] width 10 height 10
click at [65, 238] on div at bounding box center [65, 239] width 10 height 10
click at [440, 321] on icon at bounding box center [440, 320] width 2 height 2
click at [131, 225] on div at bounding box center [131, 226] width 10 height 10
click at [439, 321] on icon at bounding box center [441, 322] width 8 height 8
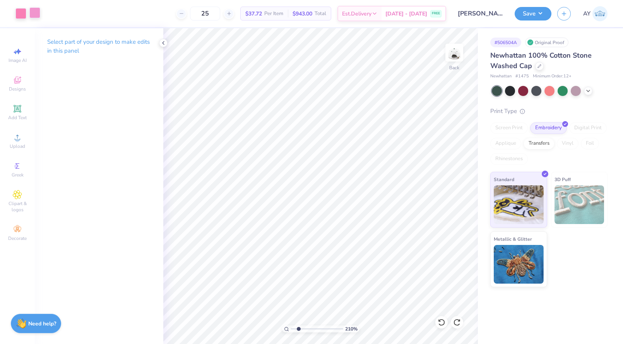
click at [34, 15] on div at bounding box center [34, 12] width 11 height 11
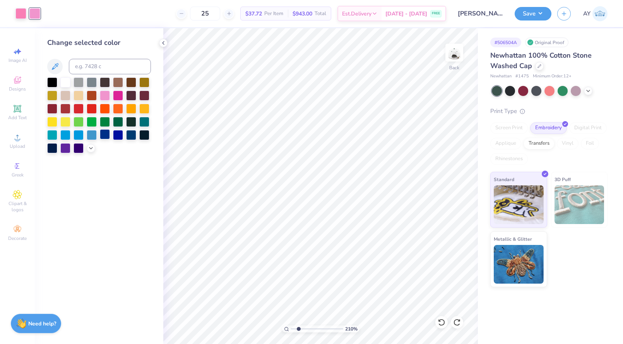
click at [104, 134] on div at bounding box center [105, 134] width 10 height 10
click at [90, 147] on icon at bounding box center [91, 147] width 6 height 6
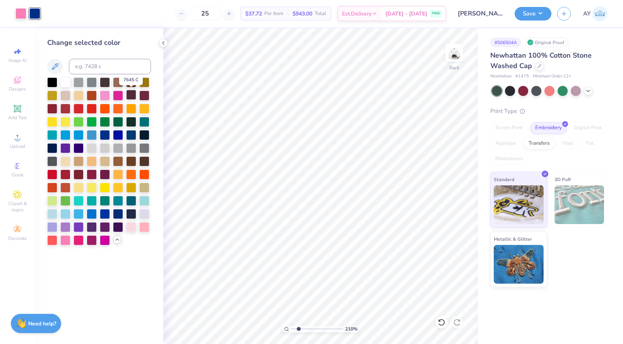
click at [133, 94] on div at bounding box center [131, 95] width 10 height 10
drag, startPoint x: 53, startPoint y: 200, endPoint x: 65, endPoint y: 199, distance: 12.0
click at [53, 200] on div at bounding box center [52, 201] width 10 height 10
click at [65, 199] on div at bounding box center [65, 200] width 10 height 10
click at [131, 229] on div at bounding box center [131, 226] width 10 height 10
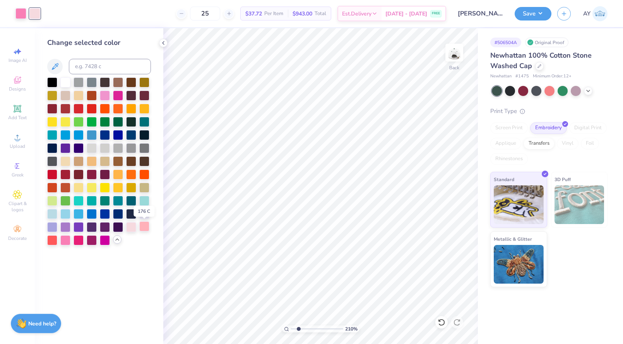
click at [143, 226] on div at bounding box center [144, 226] width 10 height 10
click at [91, 238] on div at bounding box center [92, 239] width 10 height 10
click at [77, 239] on div at bounding box center [78, 239] width 10 height 10
drag, startPoint x: 299, startPoint y: 327, endPoint x: 293, endPoint y: 328, distance: 6.0
click at [293, 328] on input "range" at bounding box center [317, 328] width 52 height 7
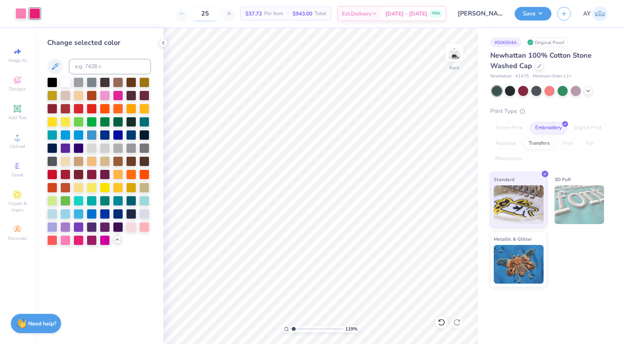
drag, startPoint x: 221, startPoint y: 12, endPoint x: 202, endPoint y: 12, distance: 18.9
click at [202, 12] on input "25" at bounding box center [205, 14] width 30 height 14
drag, startPoint x: 217, startPoint y: 11, endPoint x: 201, endPoint y: 12, distance: 15.5
click at [201, 12] on input "30" at bounding box center [201, 14] width 30 height 14
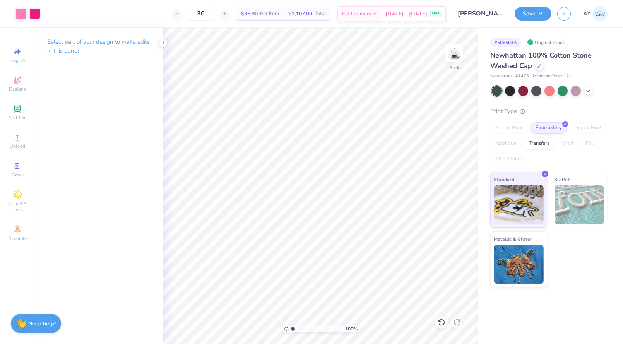
drag, startPoint x: 293, startPoint y: 328, endPoint x: 283, endPoint y: 328, distance: 10.8
click at [291, 328] on input "range" at bounding box center [317, 328] width 52 height 7
click at [537, 65] on icon at bounding box center [539, 65] width 4 height 4
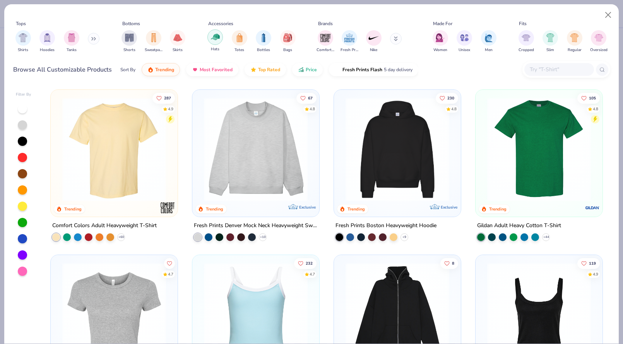
click at [218, 36] on img "filter for Hats" at bounding box center [215, 36] width 9 height 9
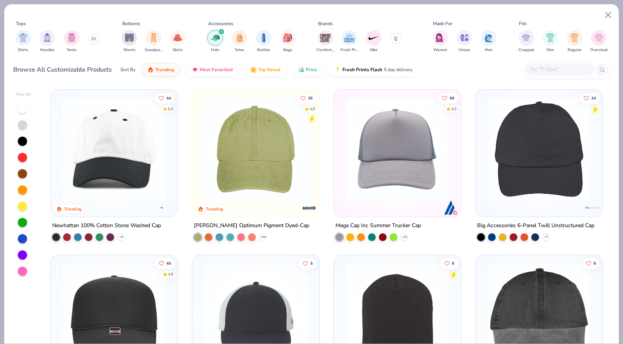
click at [235, 143] on img at bounding box center [255, 149] width 111 height 104
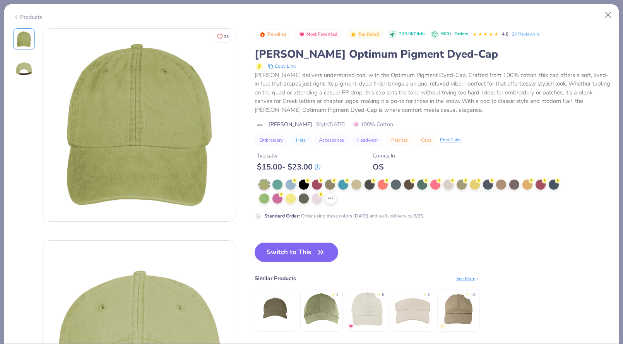
click at [327, 204] on div "+ 12 Standard Order : Order using these colors [DATE] and we’ll delivery by 8/2…" at bounding box center [408, 199] width 309 height 40
click at [330, 198] on icon at bounding box center [331, 198] width 6 height 6
click at [303, 196] on div at bounding box center [304, 198] width 10 height 10
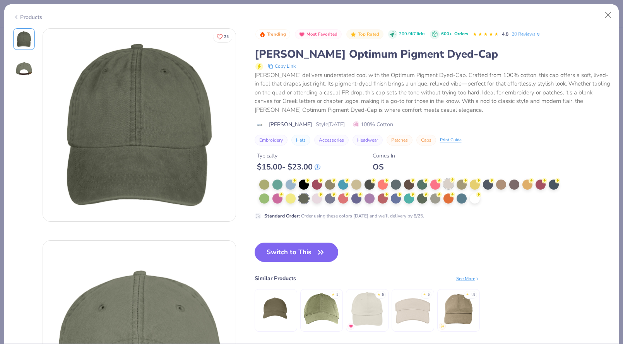
click at [448, 183] on div at bounding box center [448, 184] width 10 height 10
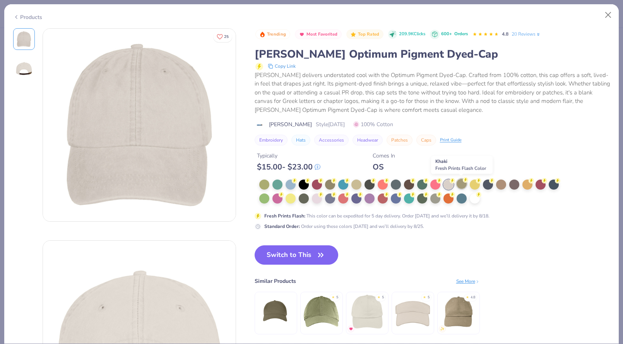
click at [460, 183] on div at bounding box center [461, 184] width 10 height 10
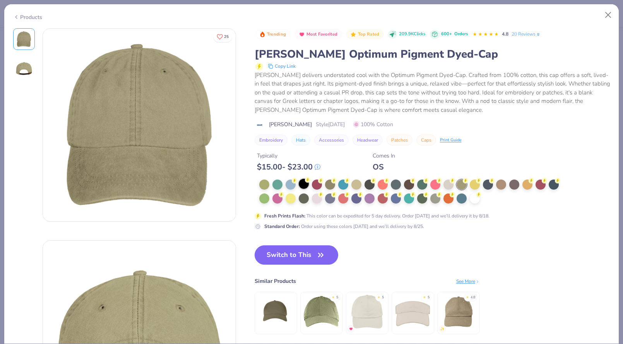
click at [303, 185] on div at bounding box center [304, 184] width 10 height 10
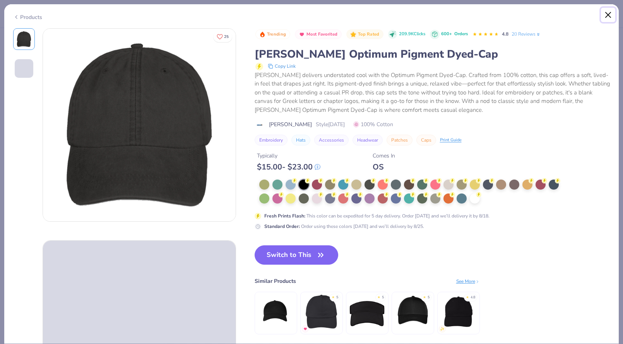
click at [607, 13] on button "Close" at bounding box center [608, 15] width 15 height 15
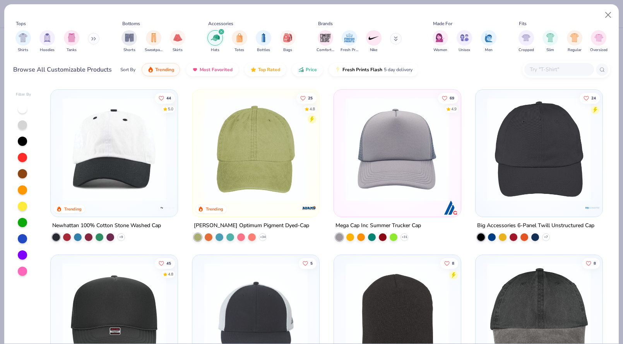
click at [141, 173] on img at bounding box center [113, 149] width 111 height 104
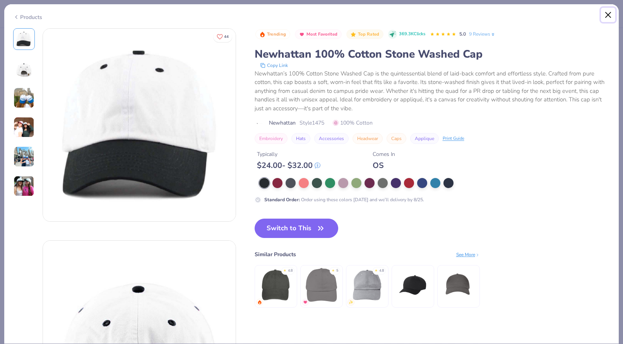
click at [610, 12] on button "Close" at bounding box center [608, 15] width 15 height 15
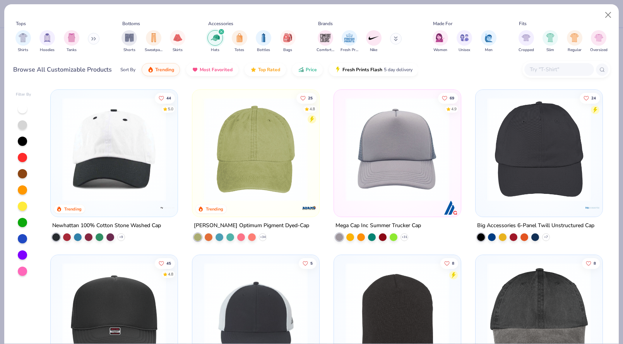
click at [518, 151] on img at bounding box center [538, 149] width 111 height 104
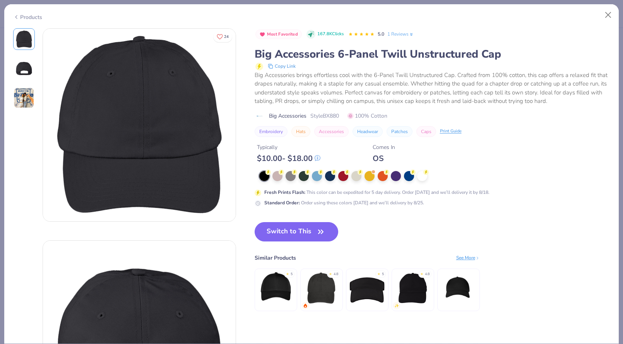
click at [21, 94] on img at bounding box center [24, 97] width 21 height 21
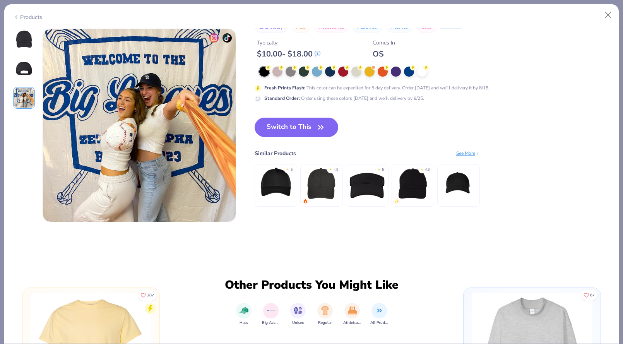
scroll to position [424, 0]
click at [425, 69] on div at bounding box center [422, 70] width 10 height 10
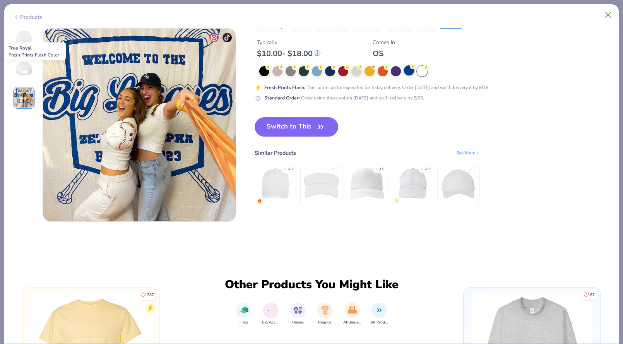
click at [404, 71] on div at bounding box center [409, 70] width 10 height 10
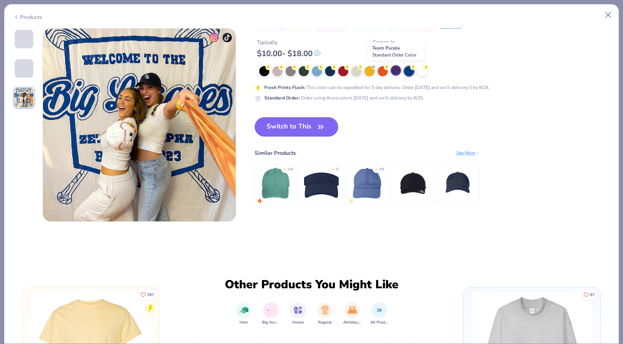
click at [393, 71] on div at bounding box center [396, 70] width 10 height 10
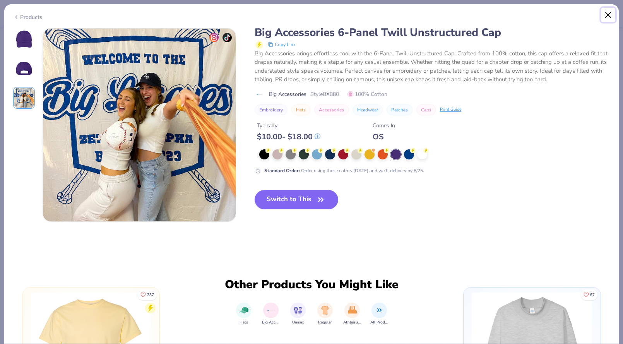
click at [613, 13] on button "Close" at bounding box center [608, 15] width 15 height 15
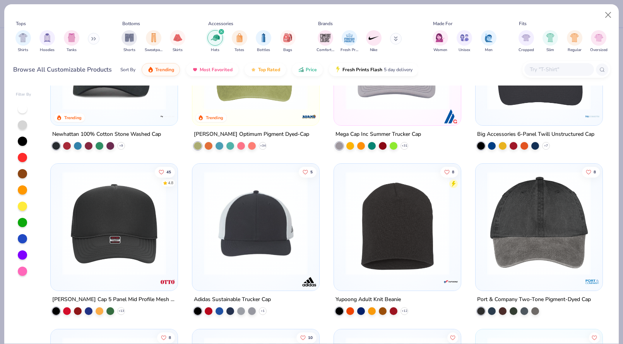
scroll to position [93, 0]
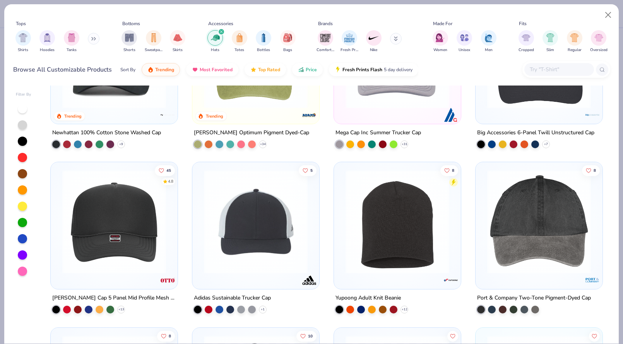
click at [294, 216] on img at bounding box center [255, 222] width 111 height 104
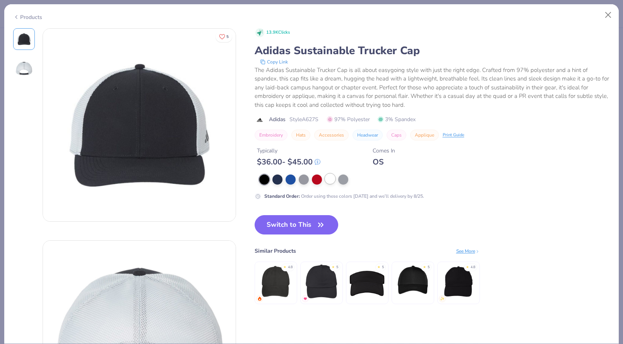
click at [326, 178] on div at bounding box center [330, 179] width 10 height 10
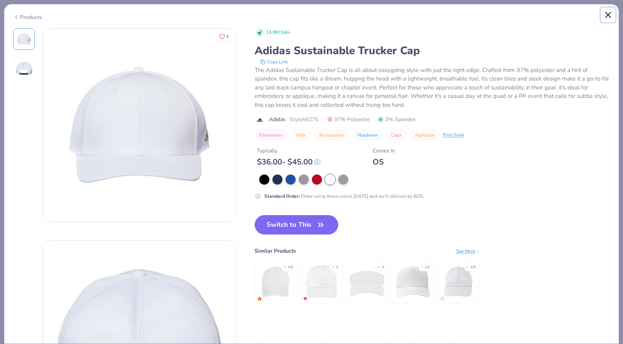
click at [607, 14] on button "Close" at bounding box center [608, 15] width 15 height 15
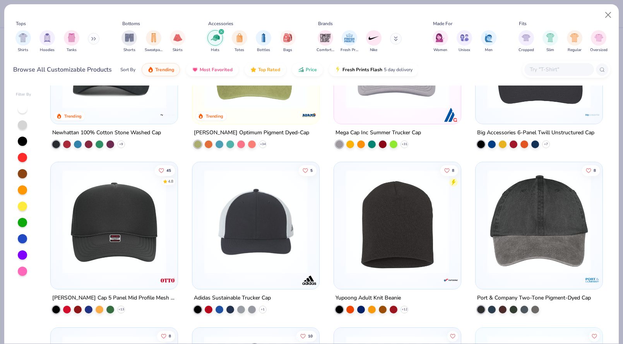
scroll to position [60, 0]
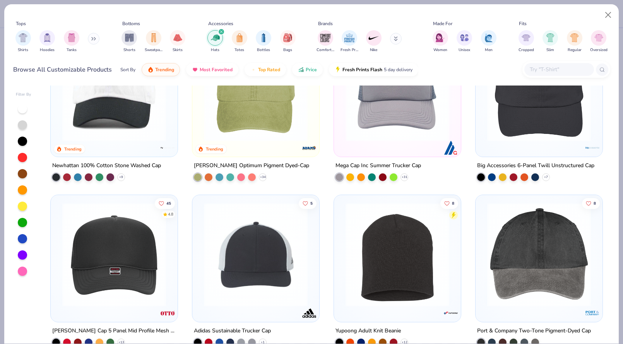
click at [124, 295] on img at bounding box center [113, 255] width 111 height 104
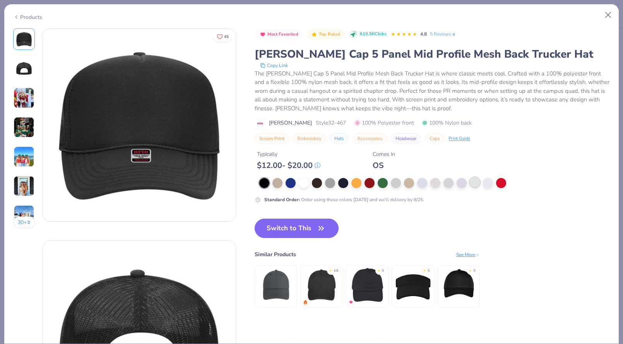
click at [472, 181] on div at bounding box center [474, 182] width 10 height 10
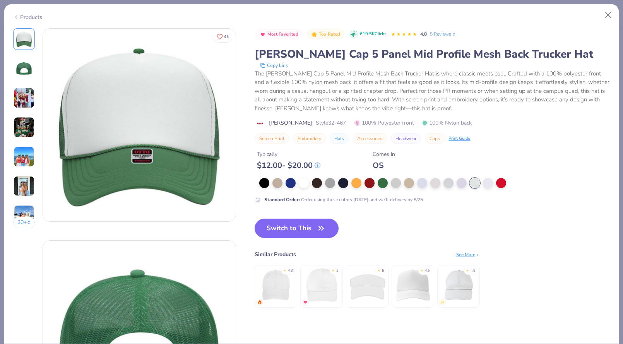
click at [25, 106] on img at bounding box center [24, 97] width 21 height 21
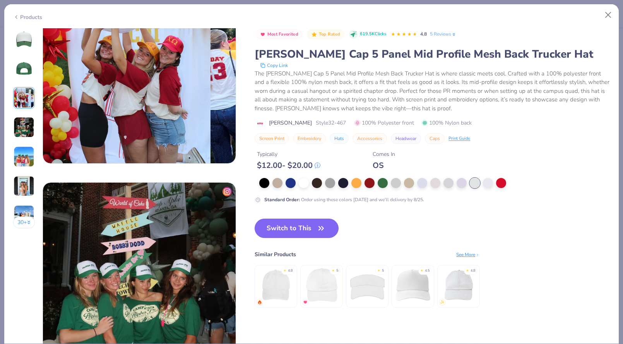
scroll to position [483, 0]
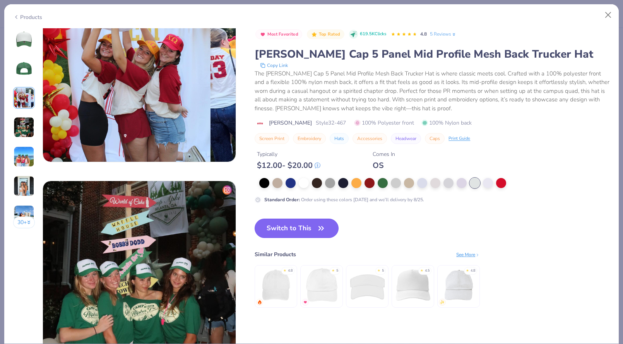
click at [294, 225] on button "Switch to This" at bounding box center [296, 227] width 84 height 19
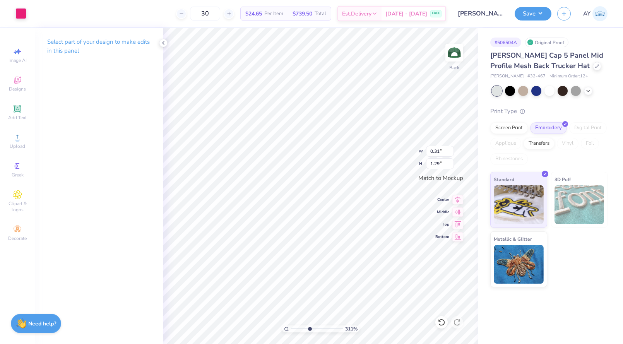
drag, startPoint x: 296, startPoint y: 329, endPoint x: 309, endPoint y: 331, distance: 13.2
click at [309, 331] on input "range" at bounding box center [317, 328] width 52 height 7
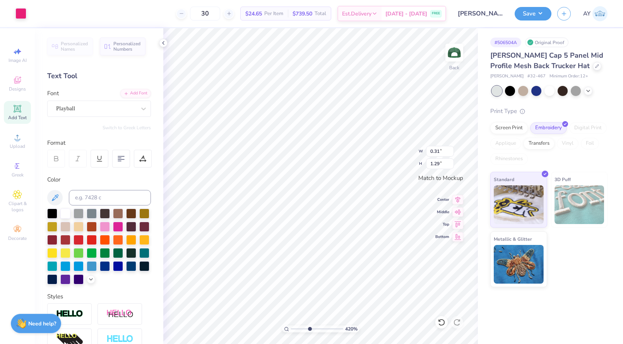
click at [400, 156] on div "420 % Back W 0.31 0.31 " H 1.29 1.29 " Match to [GEOGRAPHIC_DATA] Middle Top Bo…" at bounding box center [320, 186] width 314 height 316
drag, startPoint x: 307, startPoint y: 328, endPoint x: 299, endPoint y: 328, distance: 8.1
click at [299, 328] on input "range" at bounding box center [317, 328] width 52 height 7
click at [38, 16] on div at bounding box center [34, 12] width 11 height 11
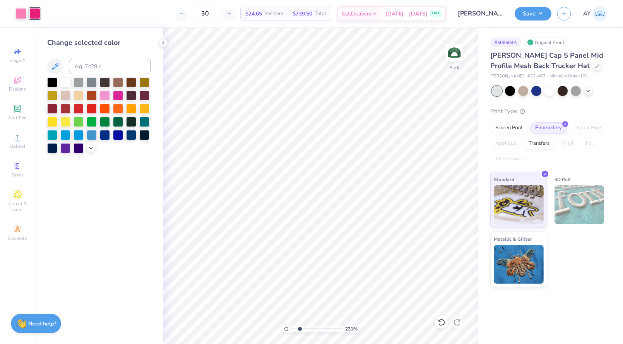
click at [95, 151] on div at bounding box center [99, 115] width 104 height 76
click at [94, 150] on icon at bounding box center [91, 147] width 6 height 6
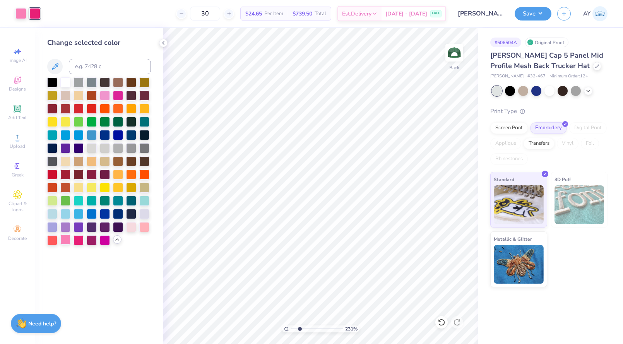
click at [65, 239] on div at bounding box center [65, 239] width 10 height 10
drag, startPoint x: 298, startPoint y: 329, endPoint x: 285, endPoint y: 330, distance: 12.8
click at [291, 330] on input "range" at bounding box center [317, 328] width 52 height 7
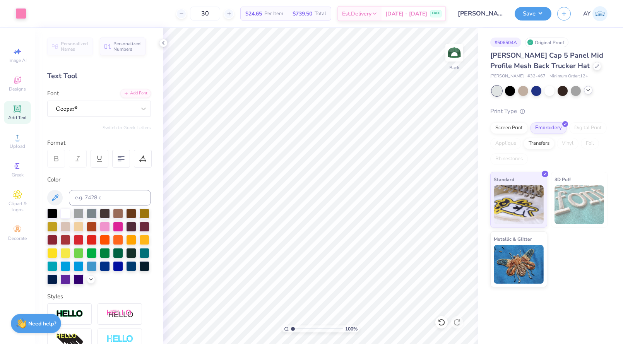
click at [588, 91] on icon at bounding box center [588, 90] width 6 height 6
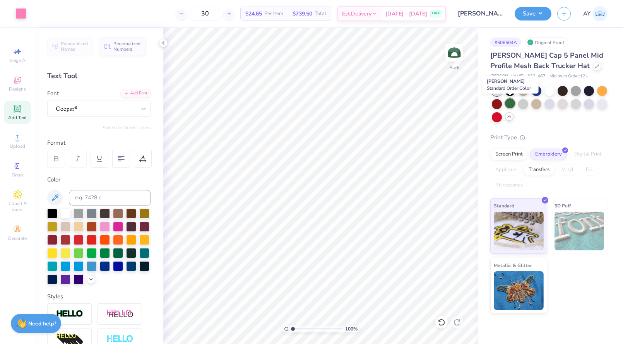
click at [512, 103] on div at bounding box center [510, 103] width 10 height 10
click at [513, 102] on div at bounding box center [510, 103] width 10 height 10
click at [577, 102] on div at bounding box center [575, 103] width 10 height 10
click at [597, 102] on div at bounding box center [602, 103] width 10 height 10
click at [548, 106] on div at bounding box center [549, 103] width 10 height 10
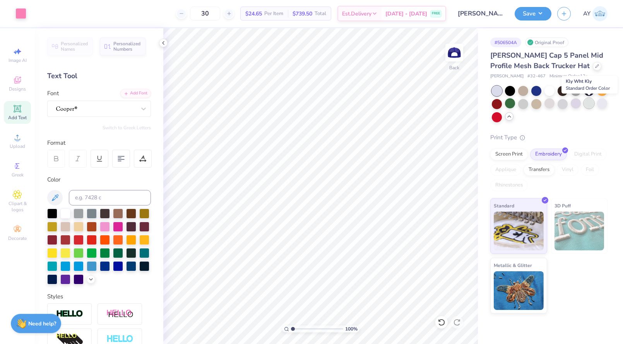
click at [588, 104] on div at bounding box center [589, 103] width 10 height 10
click at [529, 14] on button "Save" at bounding box center [532, 13] width 37 height 14
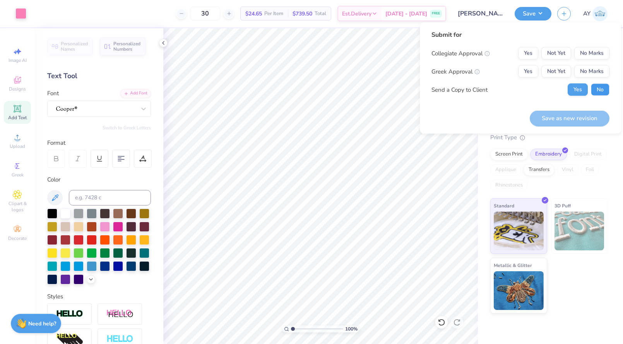
click at [597, 92] on button "No" at bounding box center [599, 90] width 19 height 12
click at [561, 54] on button "Not Yet" at bounding box center [556, 53] width 30 height 12
click at [586, 71] on button "No Marks" at bounding box center [591, 71] width 35 height 12
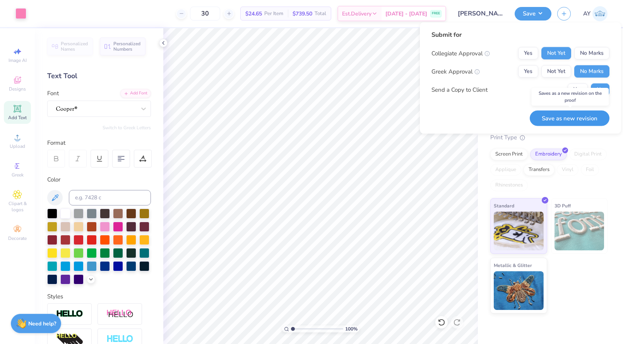
click at [570, 118] on button "Save as new revision" at bounding box center [569, 118] width 80 height 16
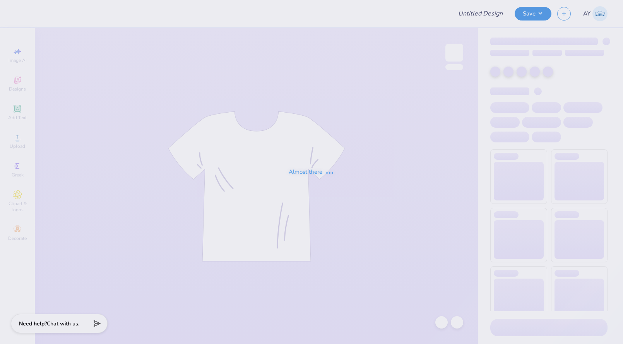
type input "[PERSON_NAME] Idea"
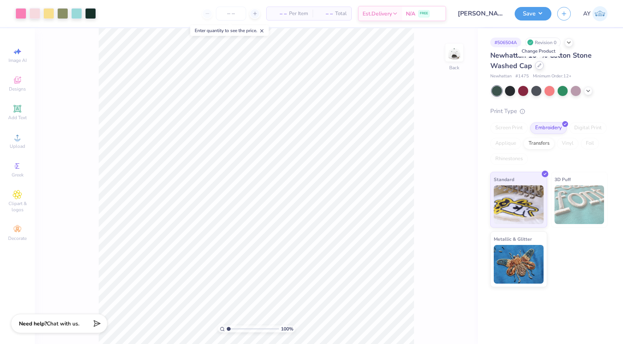
click at [538, 67] on icon at bounding box center [539, 65] width 4 height 4
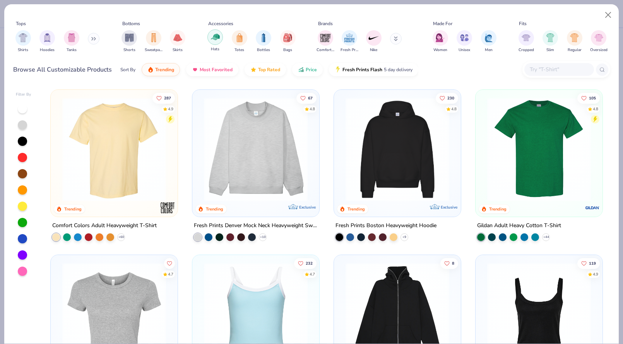
click at [217, 42] on div "filter for Hats" at bounding box center [214, 36] width 15 height 15
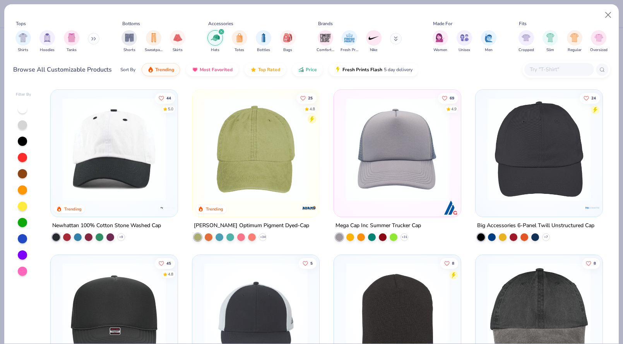
click at [413, 166] on img at bounding box center [396, 149] width 111 height 104
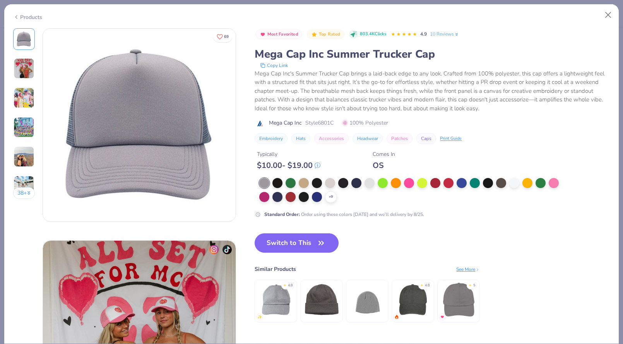
click at [27, 68] on img at bounding box center [24, 68] width 21 height 21
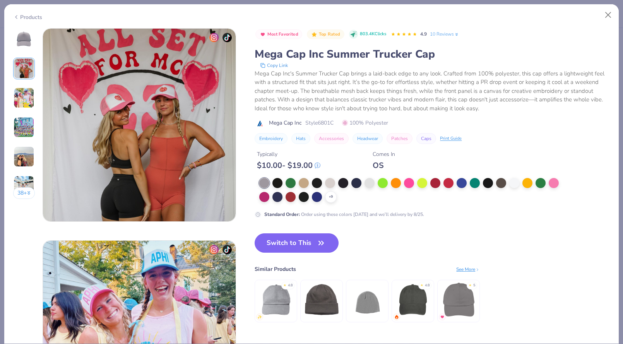
click at [28, 100] on img at bounding box center [24, 97] width 21 height 21
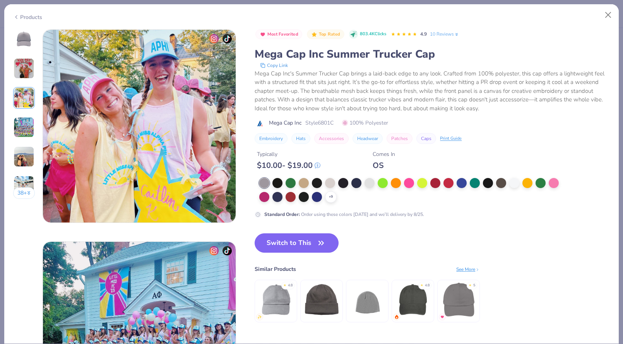
scroll to position [424, 0]
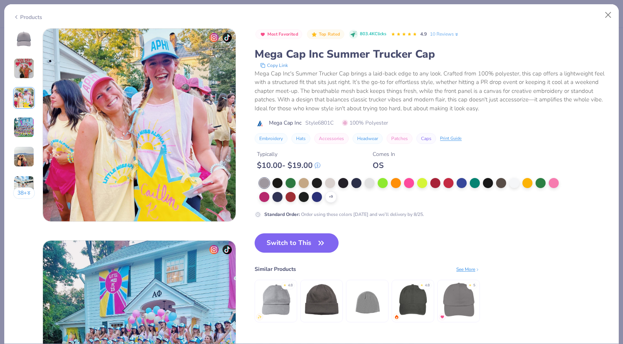
click at [28, 112] on div "38 +" at bounding box center [24, 116] width 22 height 176
click at [27, 129] on img at bounding box center [24, 127] width 21 height 21
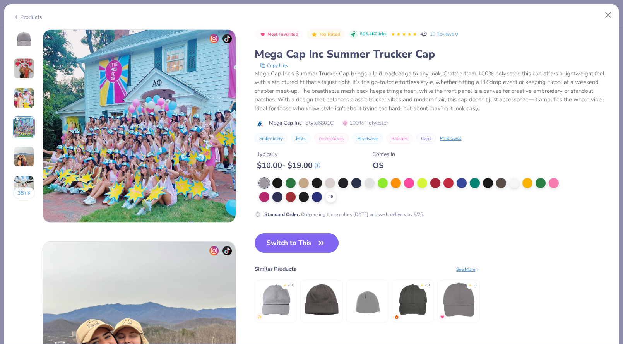
scroll to position [636, 0]
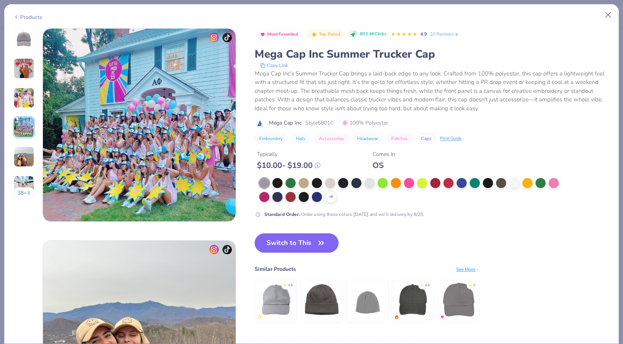
click at [26, 164] on img at bounding box center [24, 156] width 21 height 21
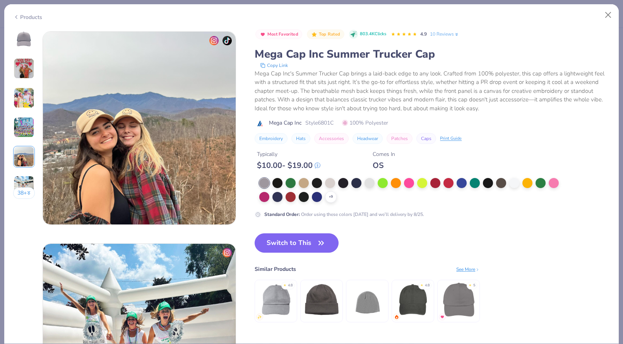
scroll to position [848, 0]
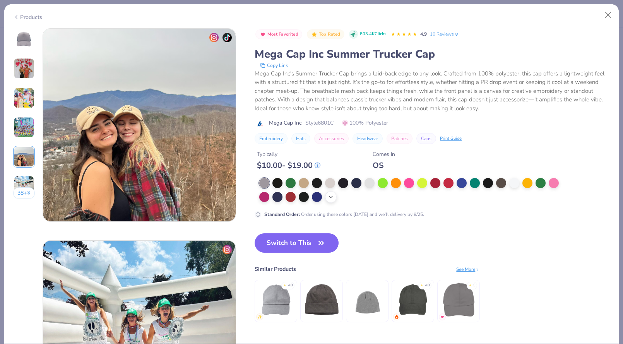
click at [331, 198] on icon at bounding box center [331, 197] width 6 height 6
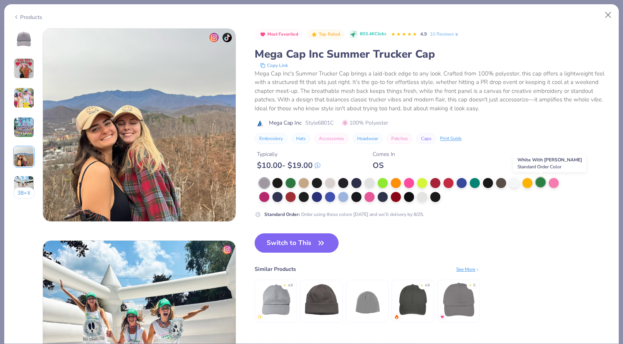
click at [541, 185] on div at bounding box center [540, 182] width 10 height 10
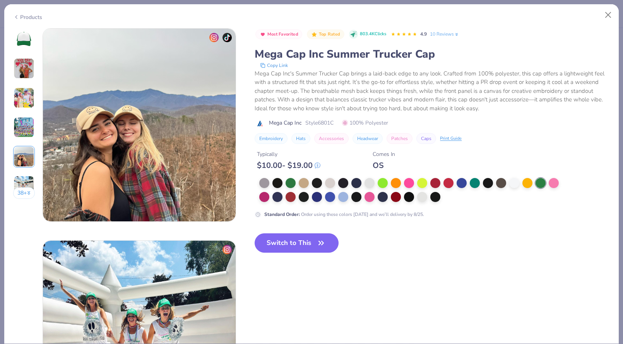
click at [24, 43] on img at bounding box center [24, 39] width 19 height 19
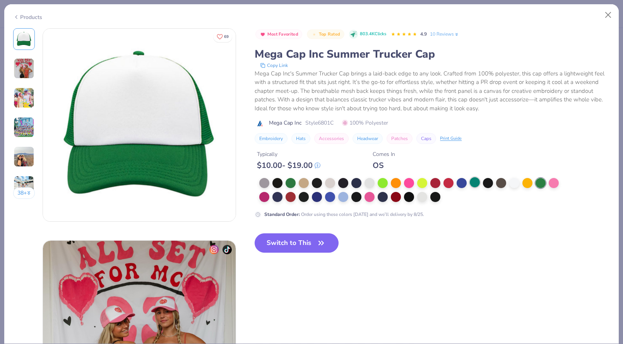
click at [473, 179] on div at bounding box center [474, 182] width 10 height 10
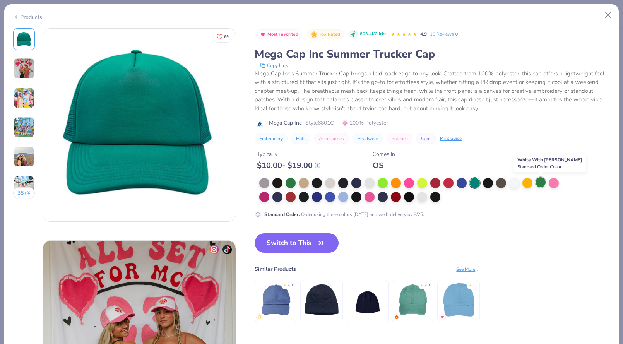
click at [540, 181] on div at bounding box center [540, 182] width 10 height 10
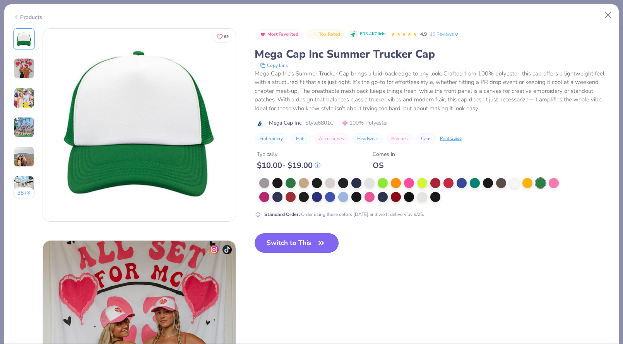
click at [300, 242] on button "Switch to This" at bounding box center [296, 242] width 84 height 19
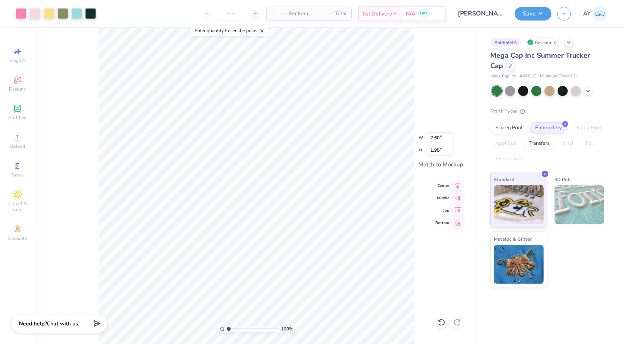
type input "2.60"
type input "1.95"
click at [232, 14] on input "number" at bounding box center [231, 14] width 30 height 14
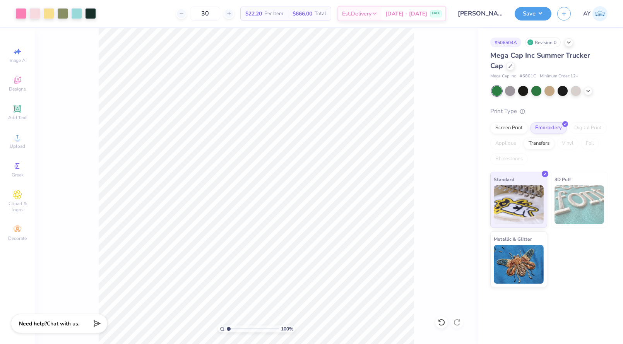
type input "30"
click at [531, 13] on button "Save" at bounding box center [532, 13] width 37 height 14
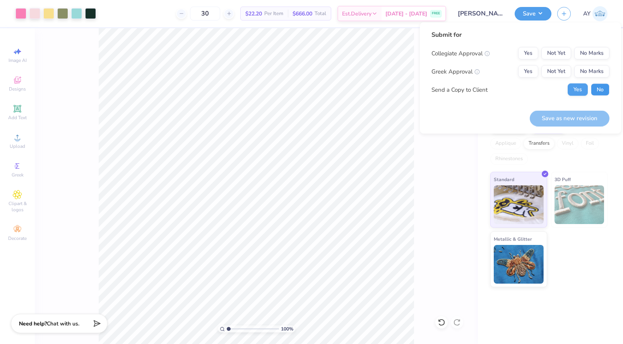
click at [596, 86] on button "No" at bounding box center [599, 90] width 19 height 12
click at [558, 51] on button "Not Yet" at bounding box center [556, 53] width 30 height 12
click at [584, 67] on button "No Marks" at bounding box center [591, 71] width 35 height 12
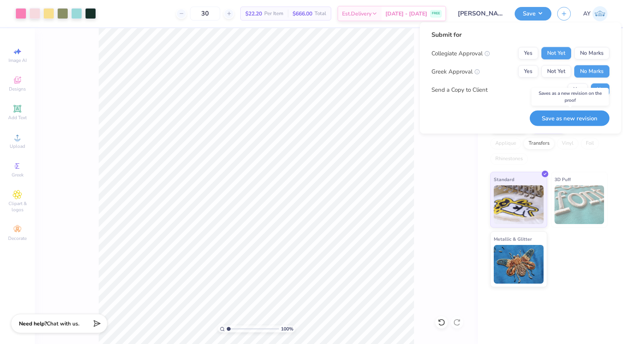
click at [552, 117] on button "Save as new revision" at bounding box center [569, 118] width 80 height 16
